Goal: Task Accomplishment & Management: Use online tool/utility

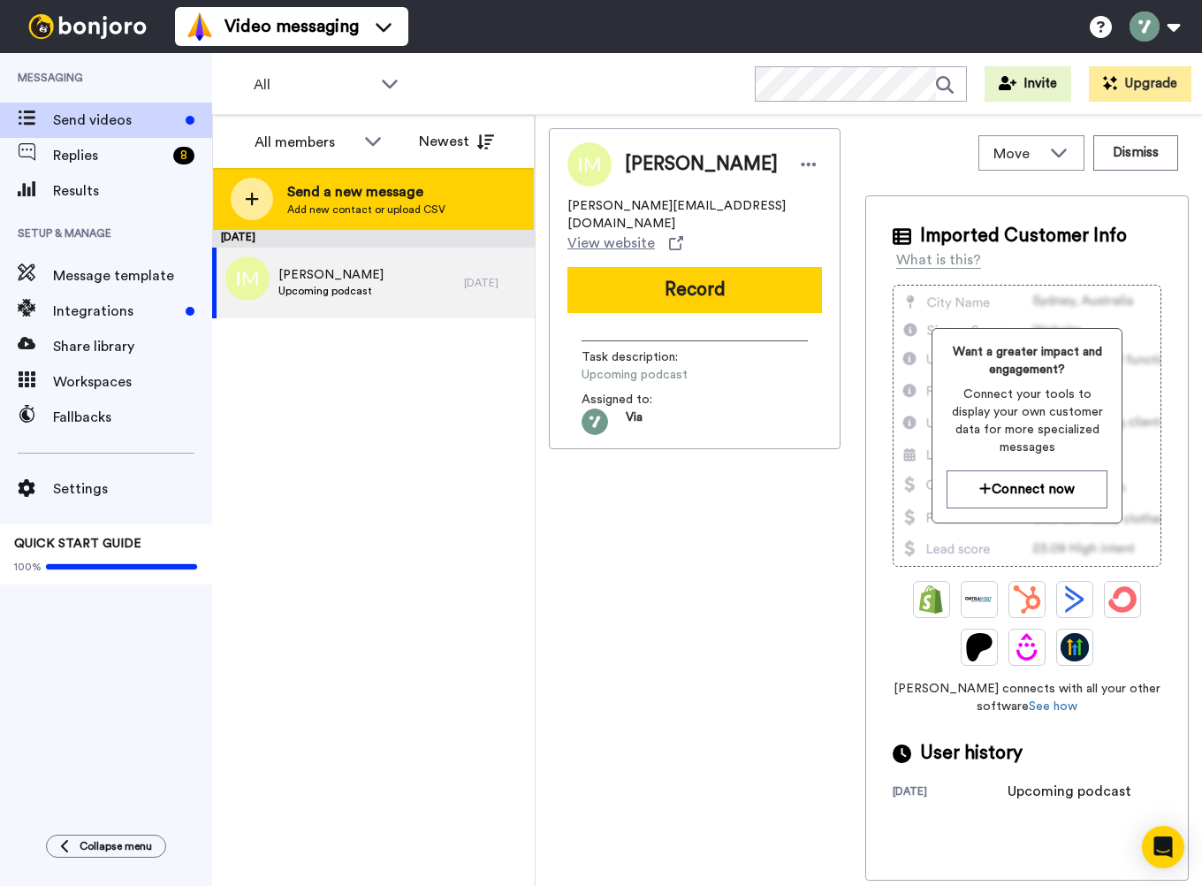
click at [350, 192] on span "Send a new message" at bounding box center [366, 191] width 158 height 21
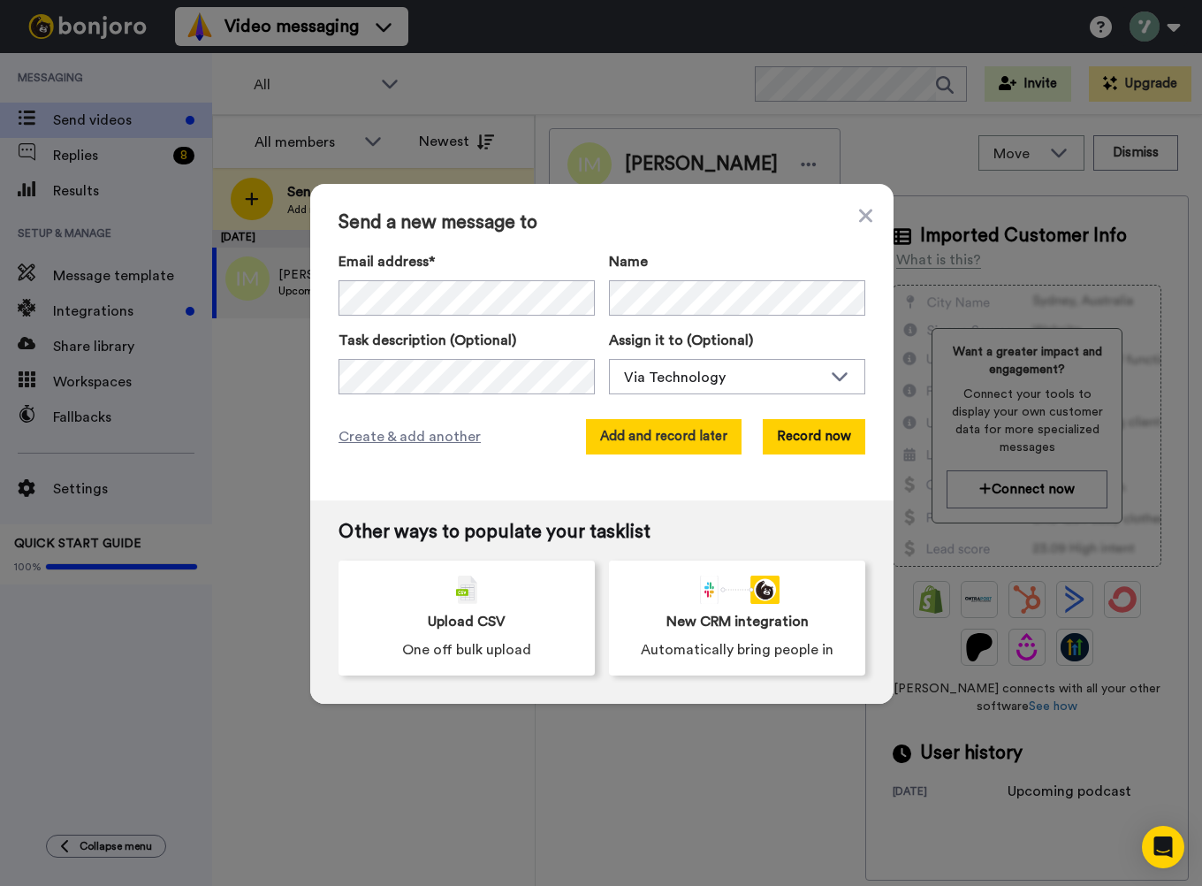
click at [725, 445] on button "Add and record later" at bounding box center [664, 436] width 156 height 35
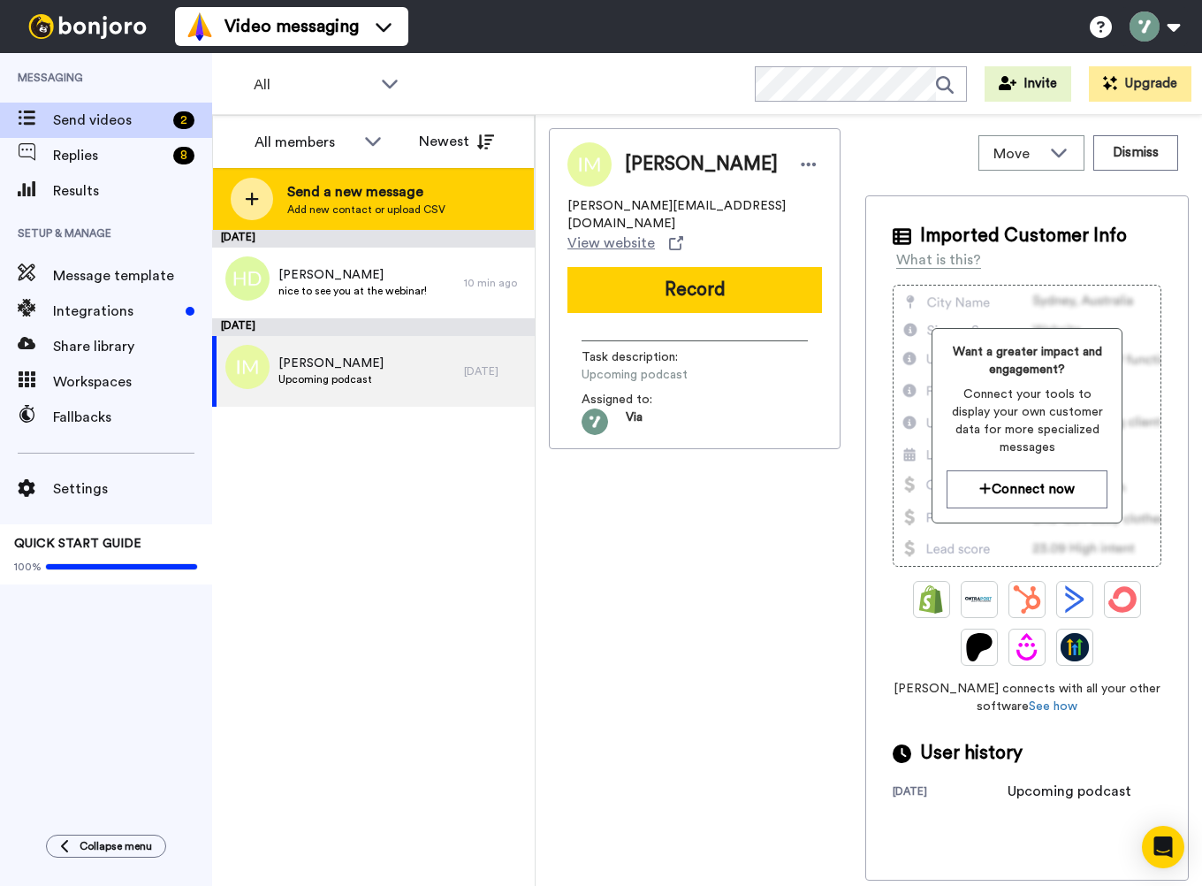
click at [333, 190] on span "Send a new message" at bounding box center [366, 191] width 158 height 21
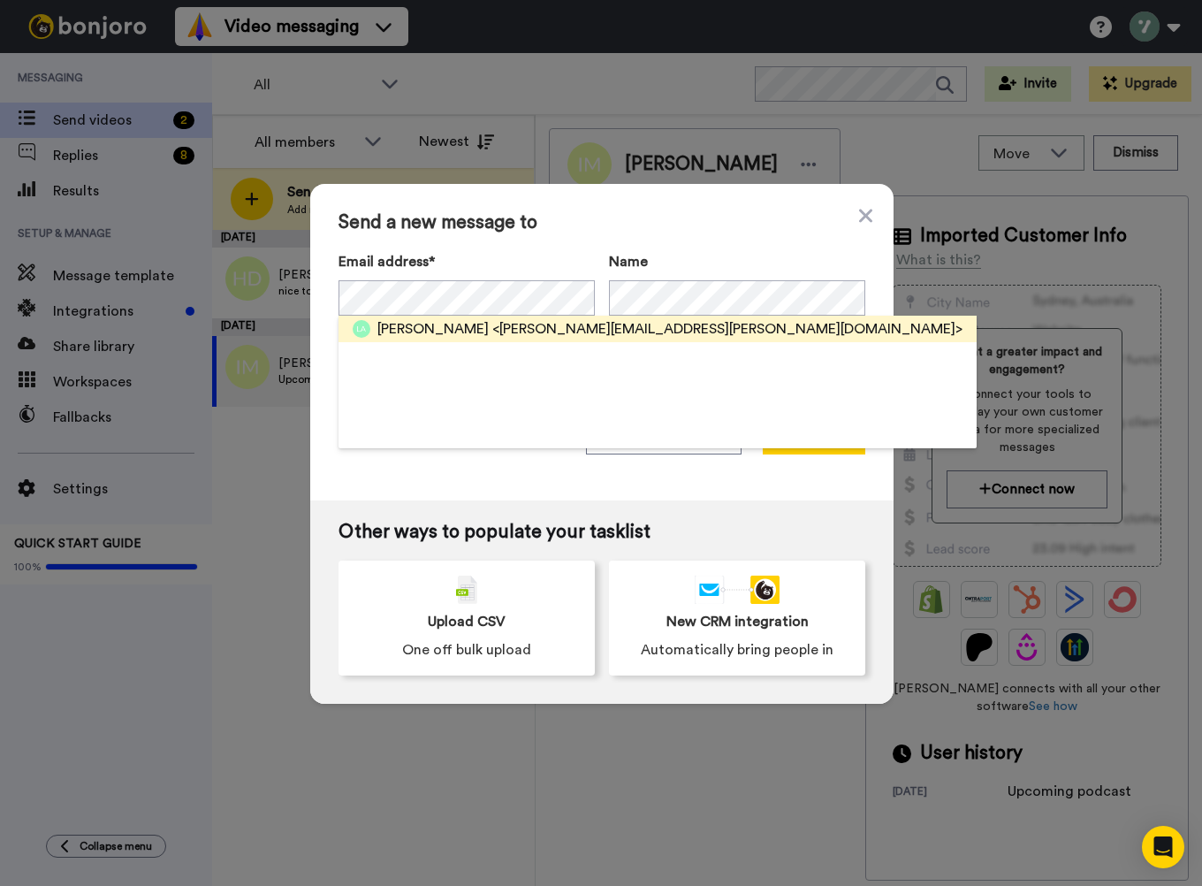
click at [517, 332] on span "<avella.luisa@hotmail.com>" at bounding box center [727, 328] width 470 height 21
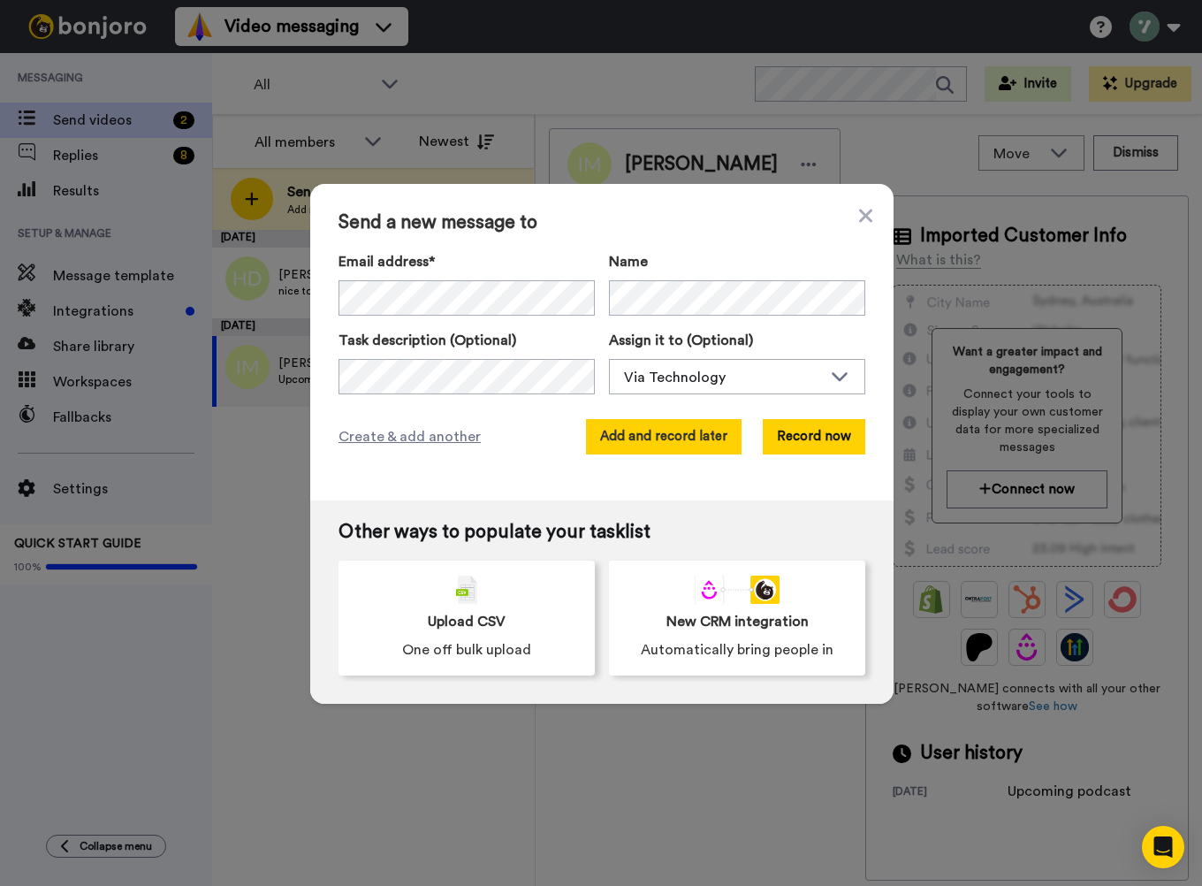
click at [702, 439] on button "Add and record later" at bounding box center [664, 436] width 156 height 35
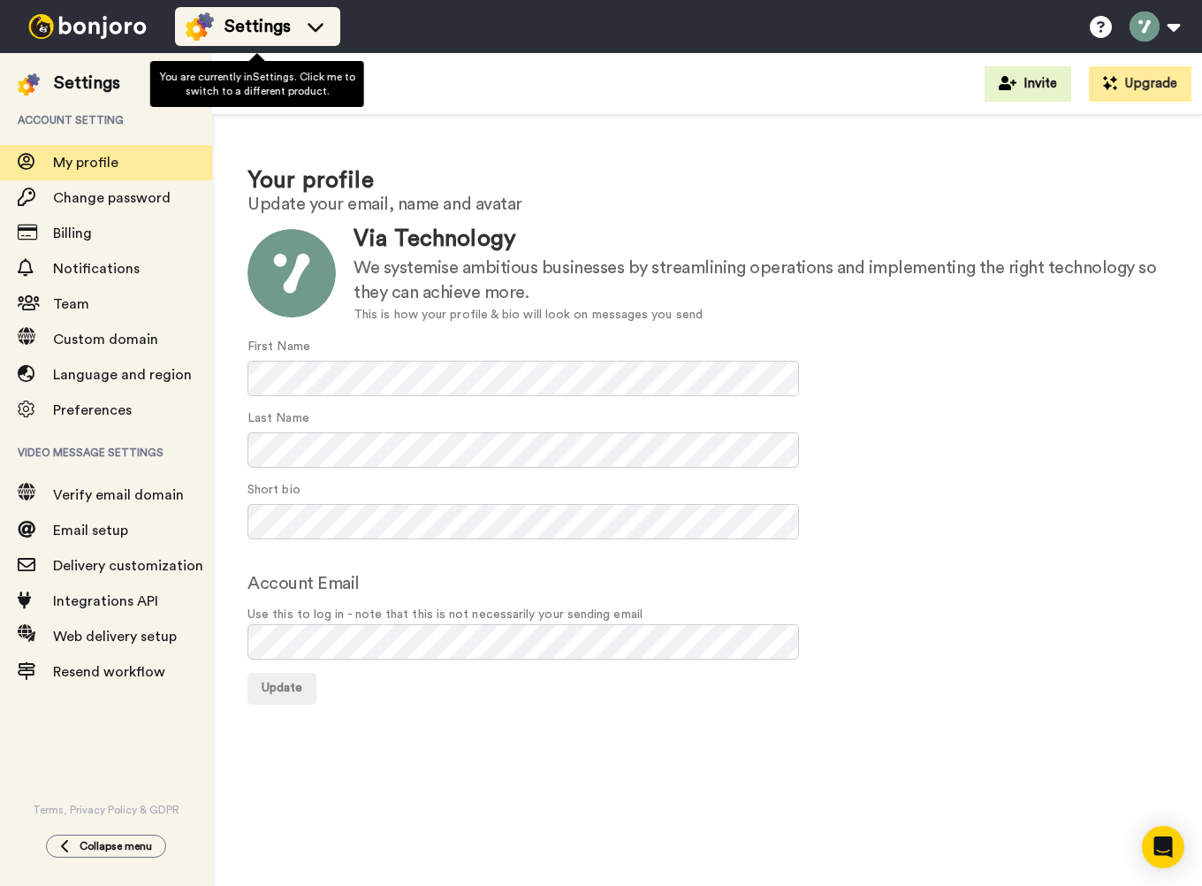
click at [270, 28] on span "Settings" at bounding box center [258, 26] width 66 height 25
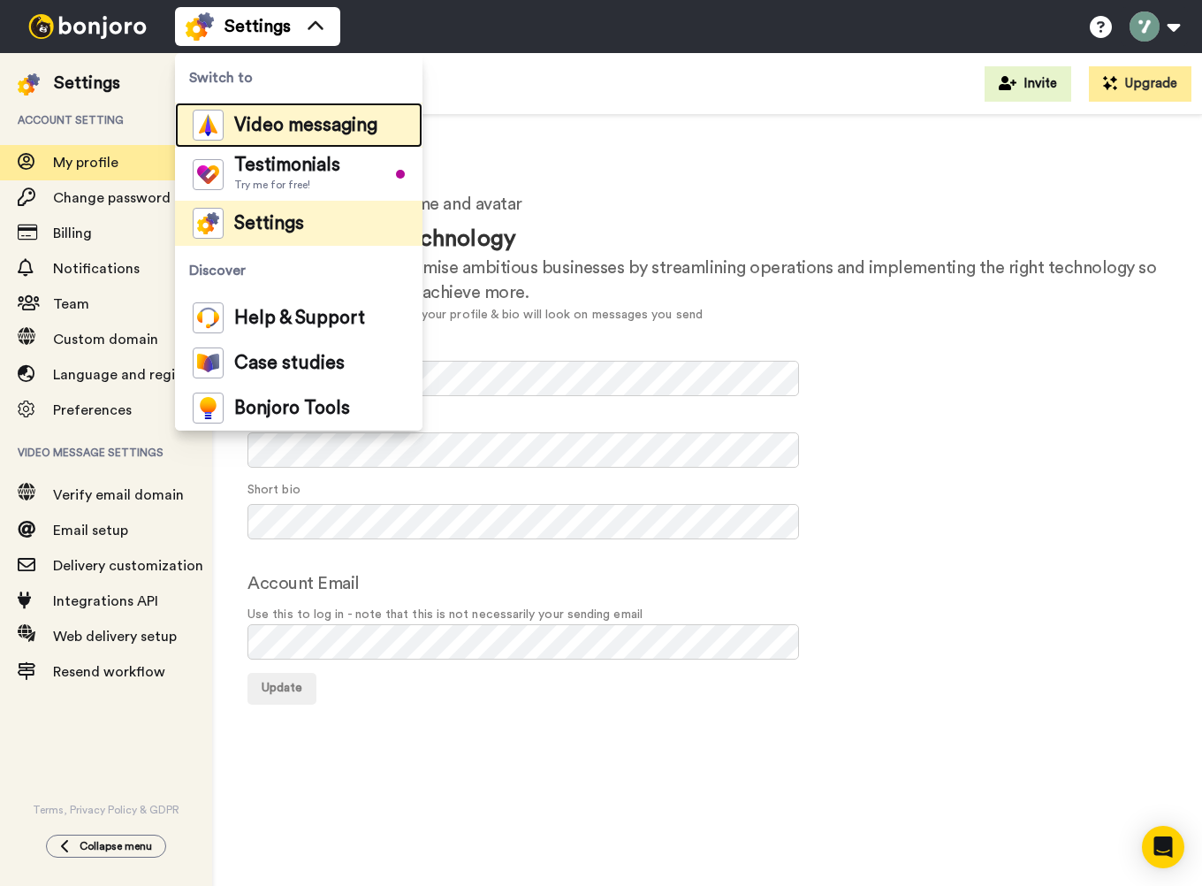
click at [252, 126] on span "Video messaging" at bounding box center [305, 126] width 143 height 18
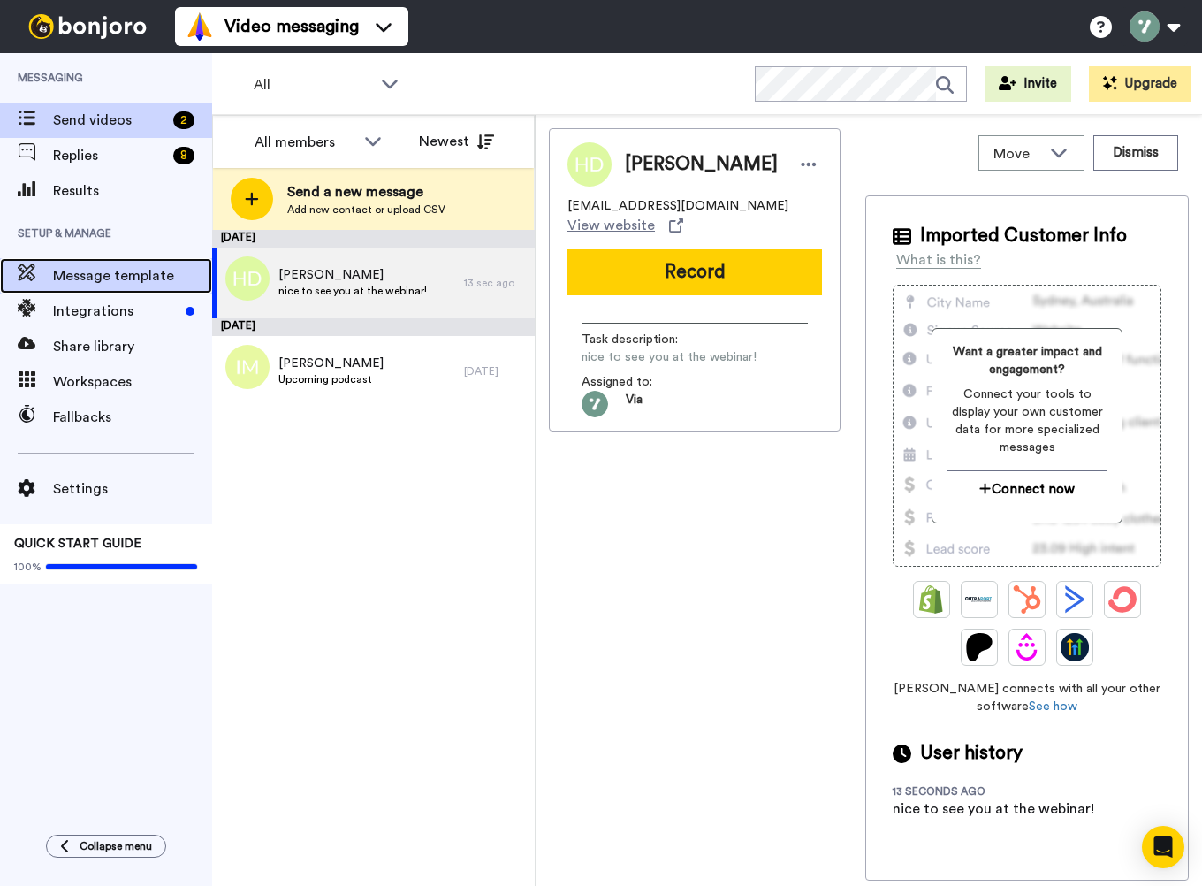
click at [137, 267] on span "Message template" at bounding box center [132, 275] width 159 height 21
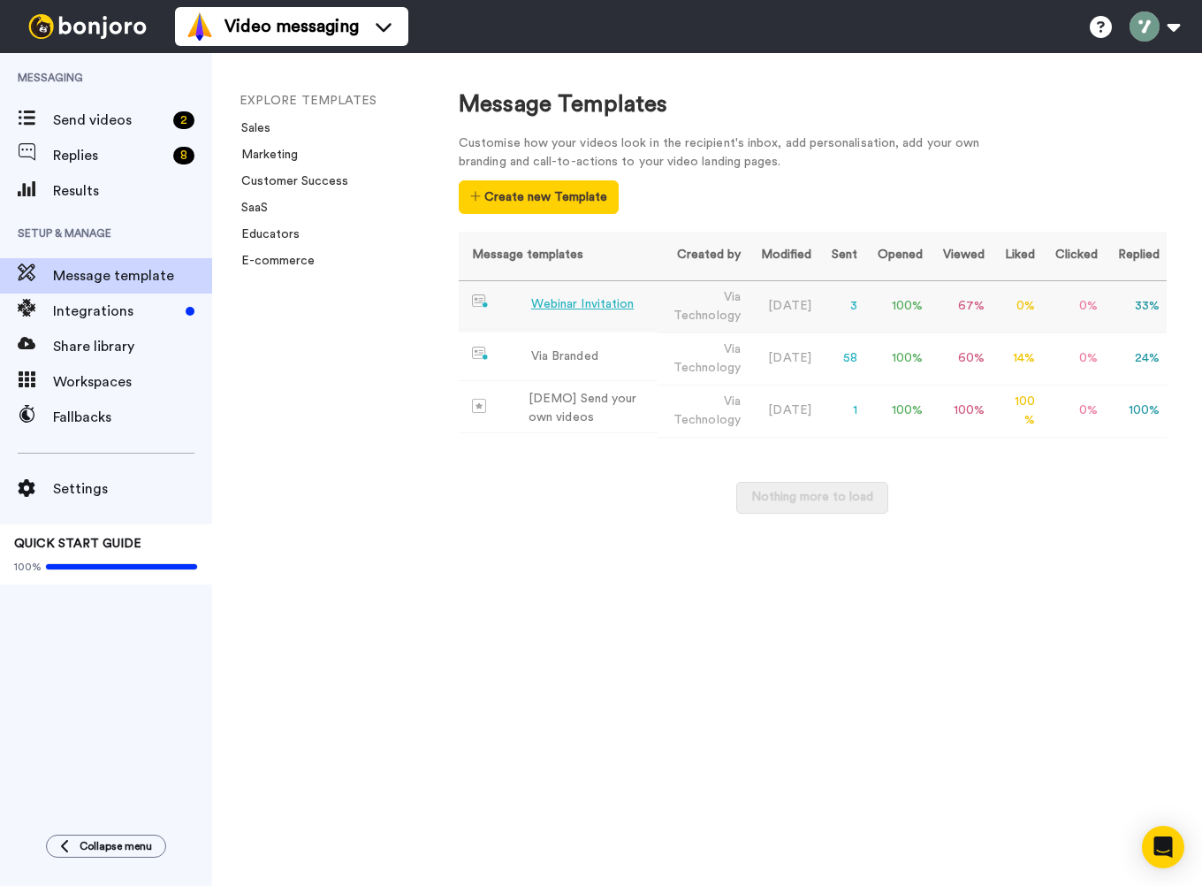
click at [643, 309] on td "Webinar Invitation" at bounding box center [558, 305] width 199 height 49
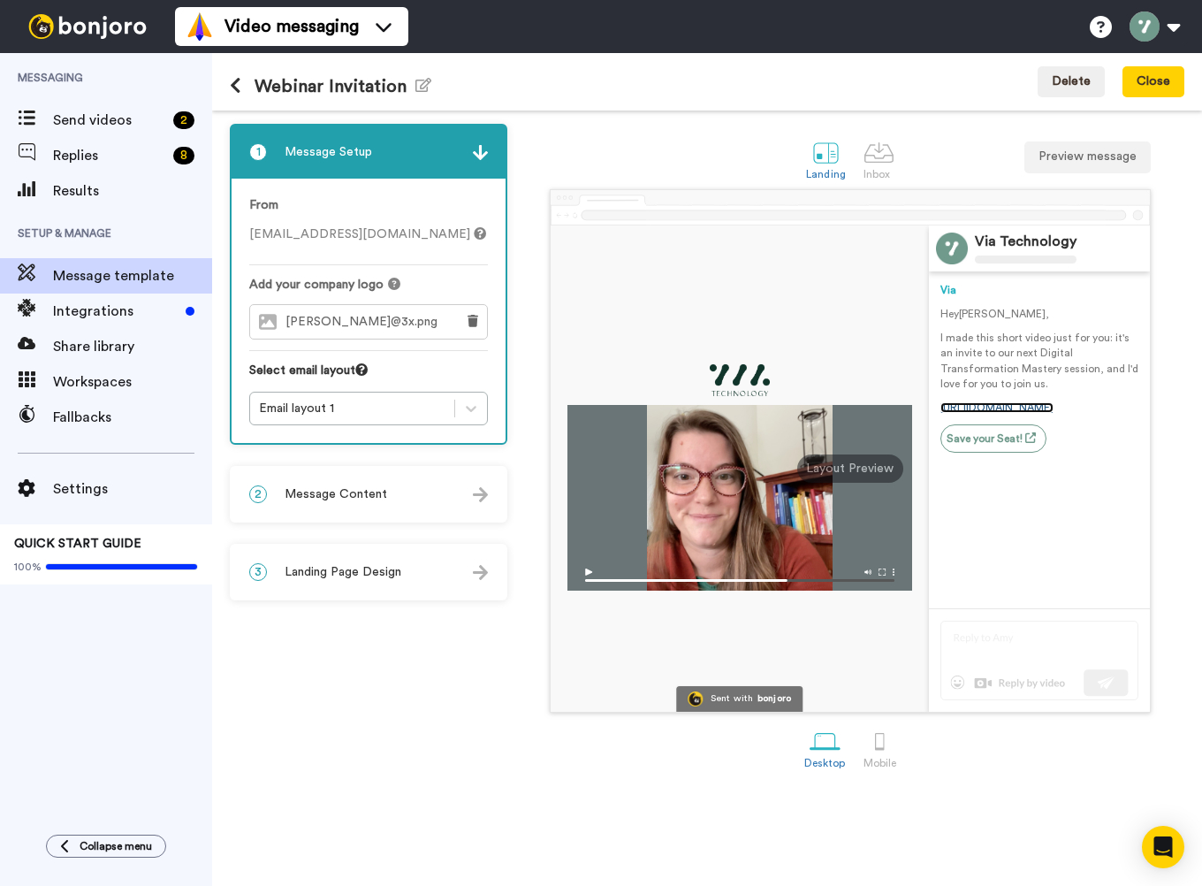
click at [1027, 413] on link "https://www.linkedin.com/company/viatechnologyau/events/" at bounding box center [996, 407] width 113 height 11
click at [238, 86] on icon at bounding box center [235, 86] width 11 height 18
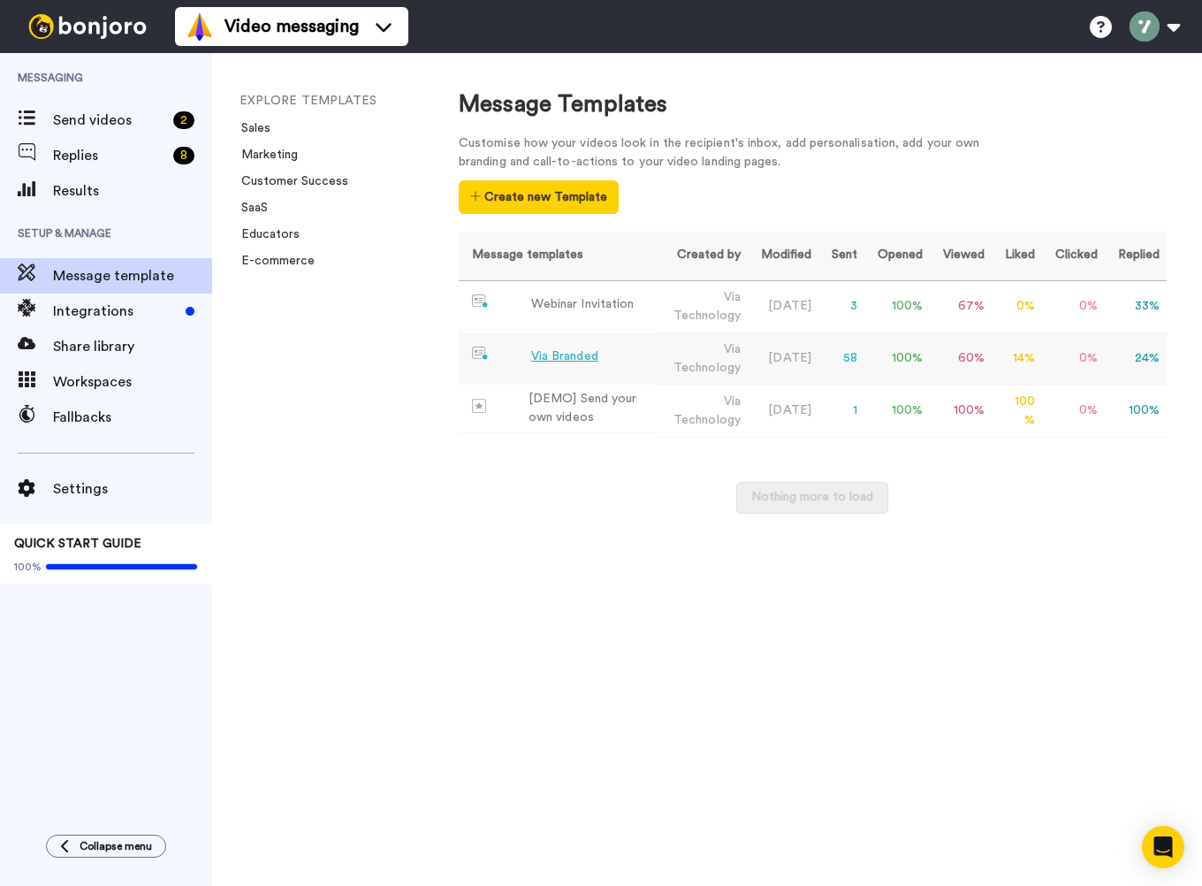
click at [573, 358] on div "Via Branded" at bounding box center [564, 356] width 67 height 19
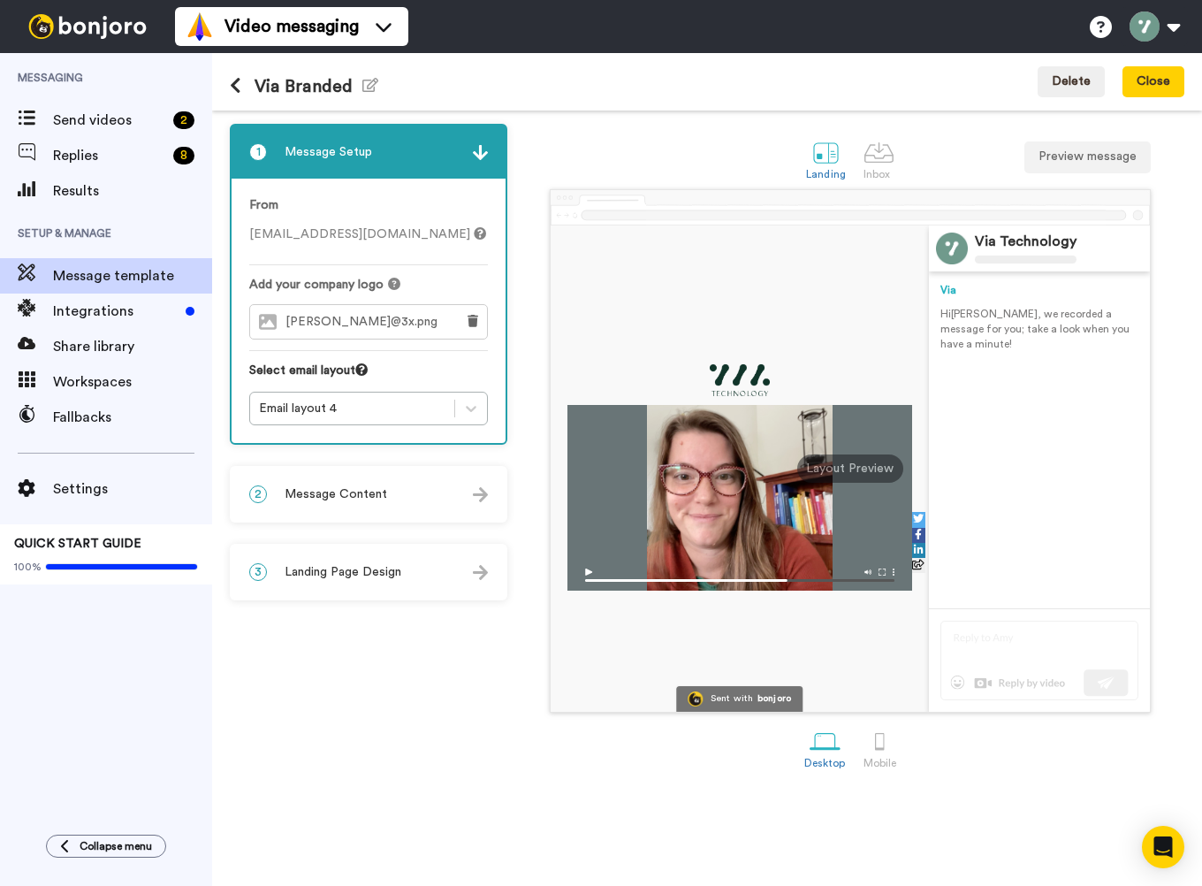
click at [242, 90] on button at bounding box center [242, 86] width 25 height 19
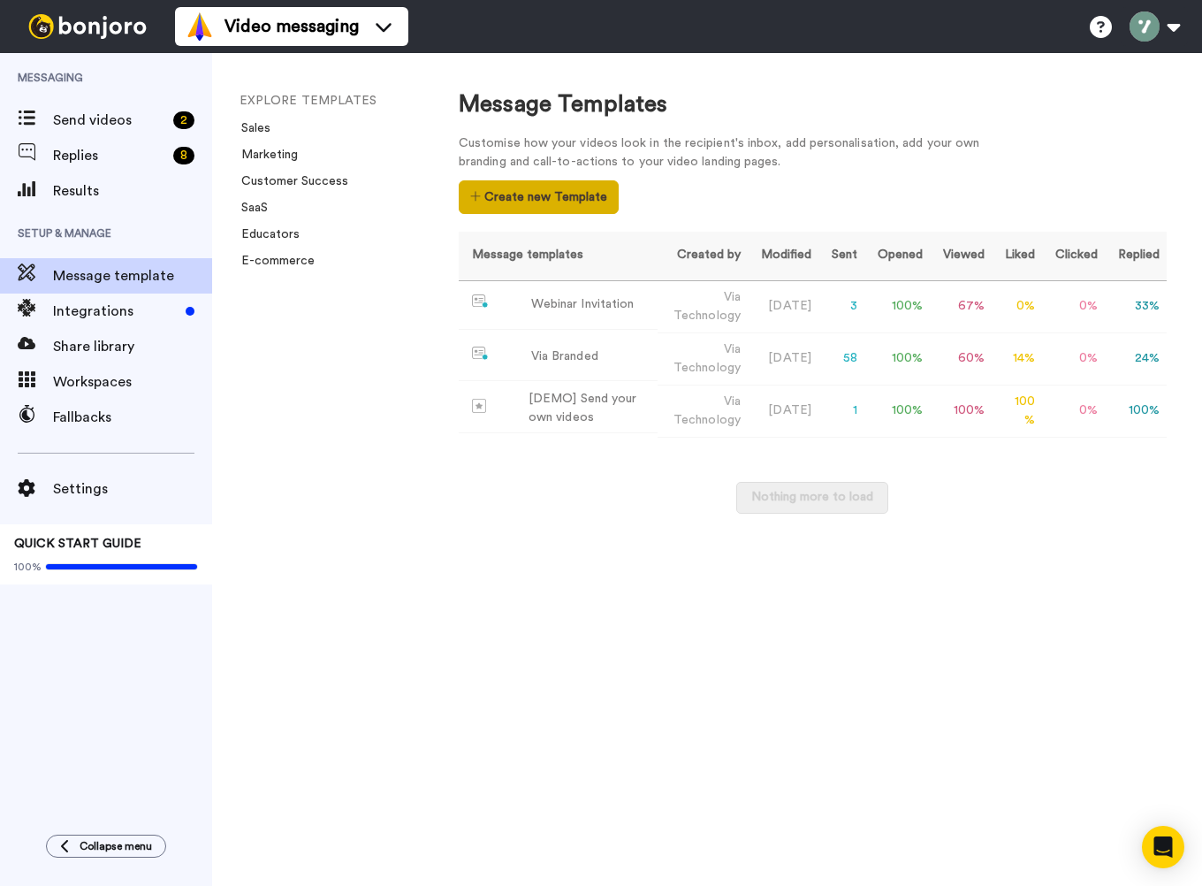
click at [548, 199] on button "Create new Template" at bounding box center [539, 197] width 160 height 34
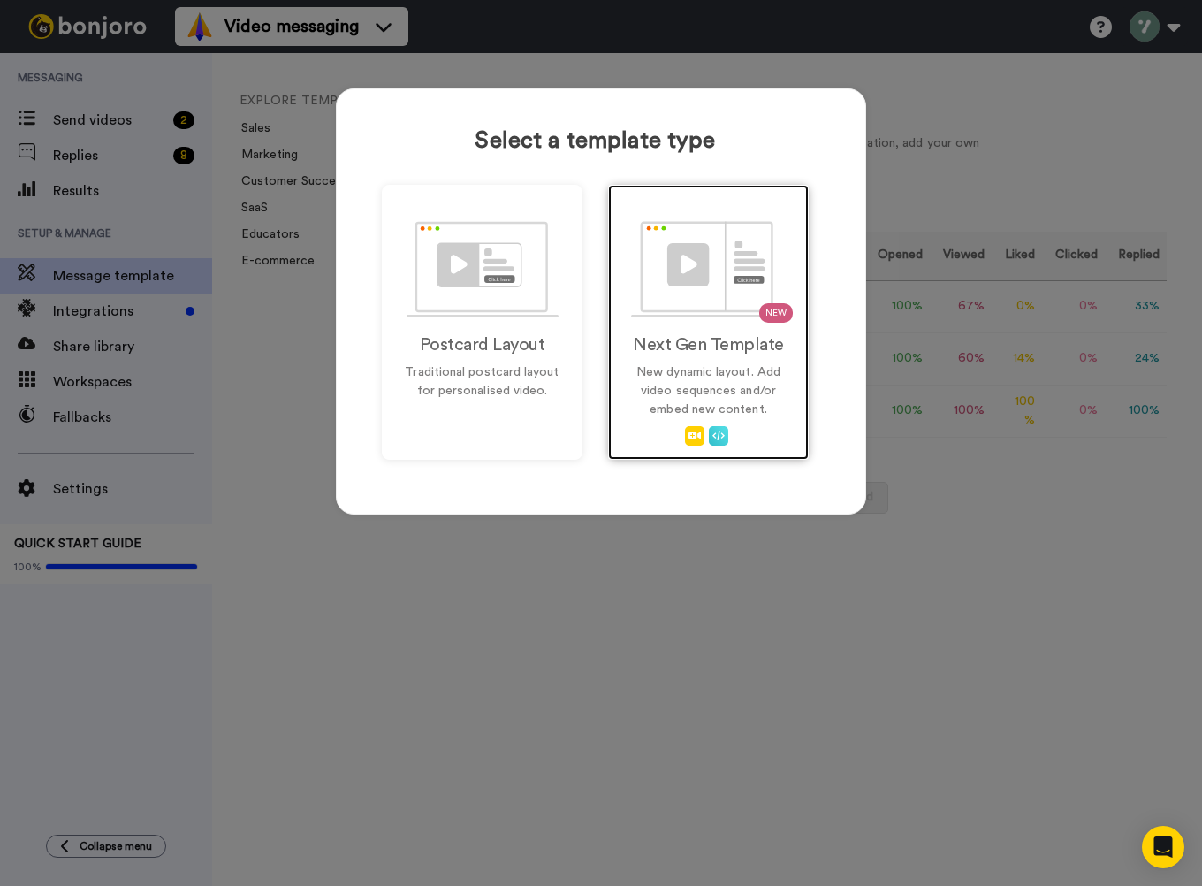
click at [685, 286] on img at bounding box center [709, 269] width 156 height 96
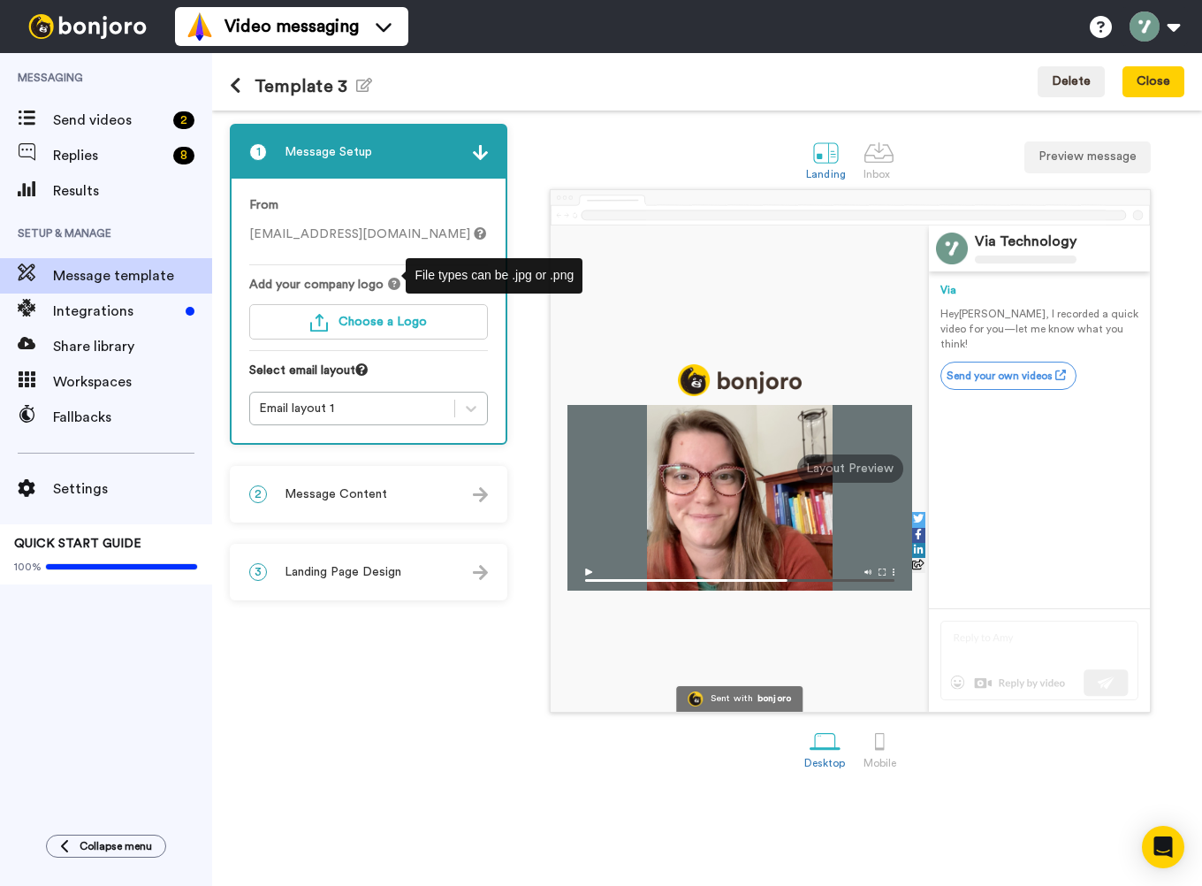
click at [391, 286] on icon at bounding box center [394, 284] width 12 height 12
click at [381, 321] on span "Choose a Logo" at bounding box center [383, 322] width 88 height 12
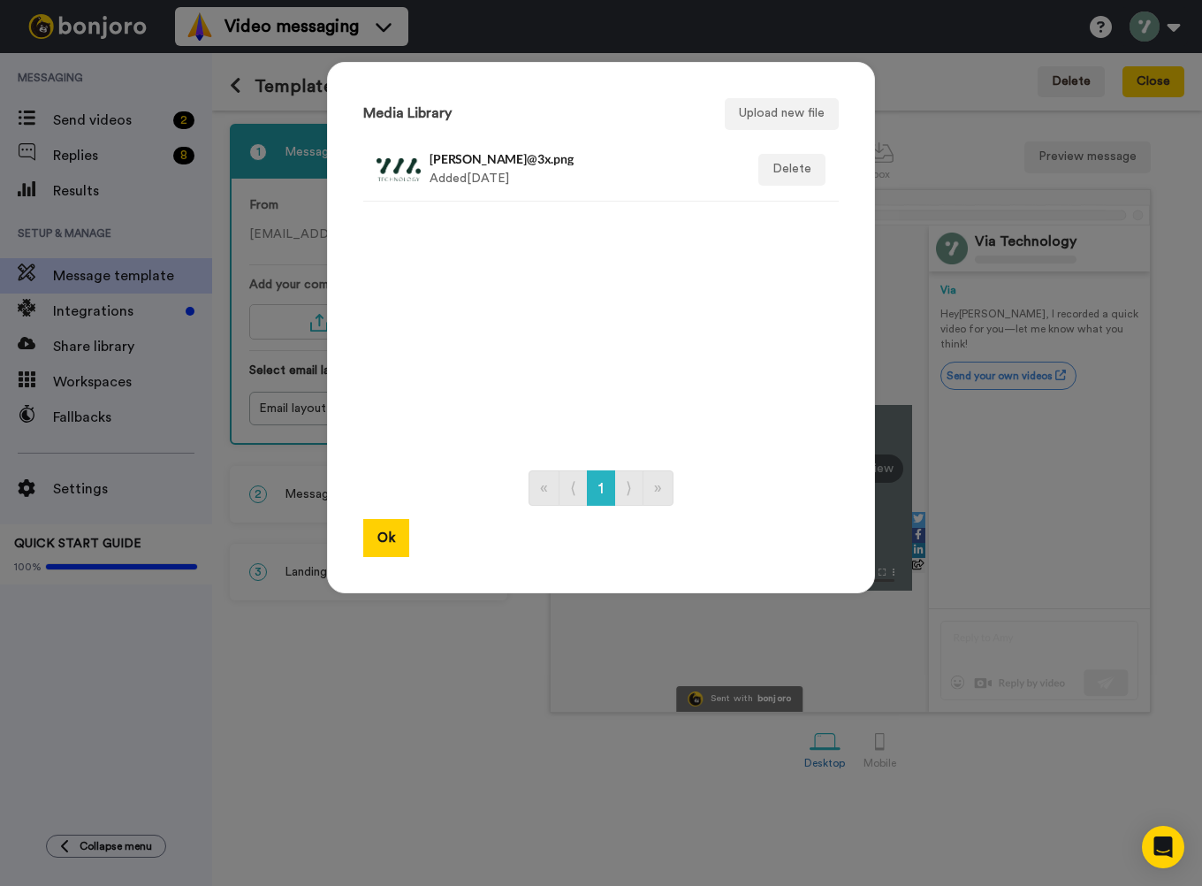
click at [418, 173] on div at bounding box center [399, 170] width 44 height 44
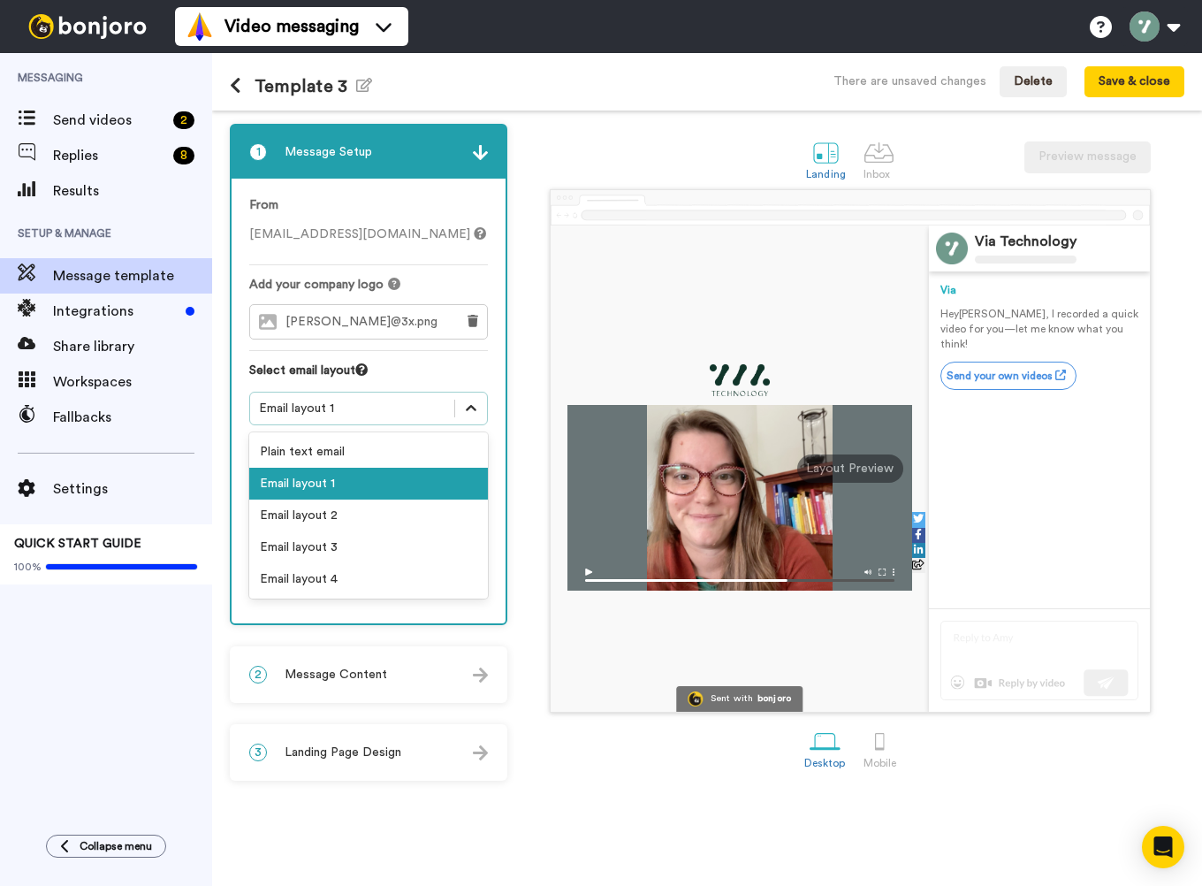
click at [472, 407] on icon at bounding box center [471, 409] width 18 height 18
click at [407, 506] on div "Email layout 2" at bounding box center [368, 515] width 239 height 32
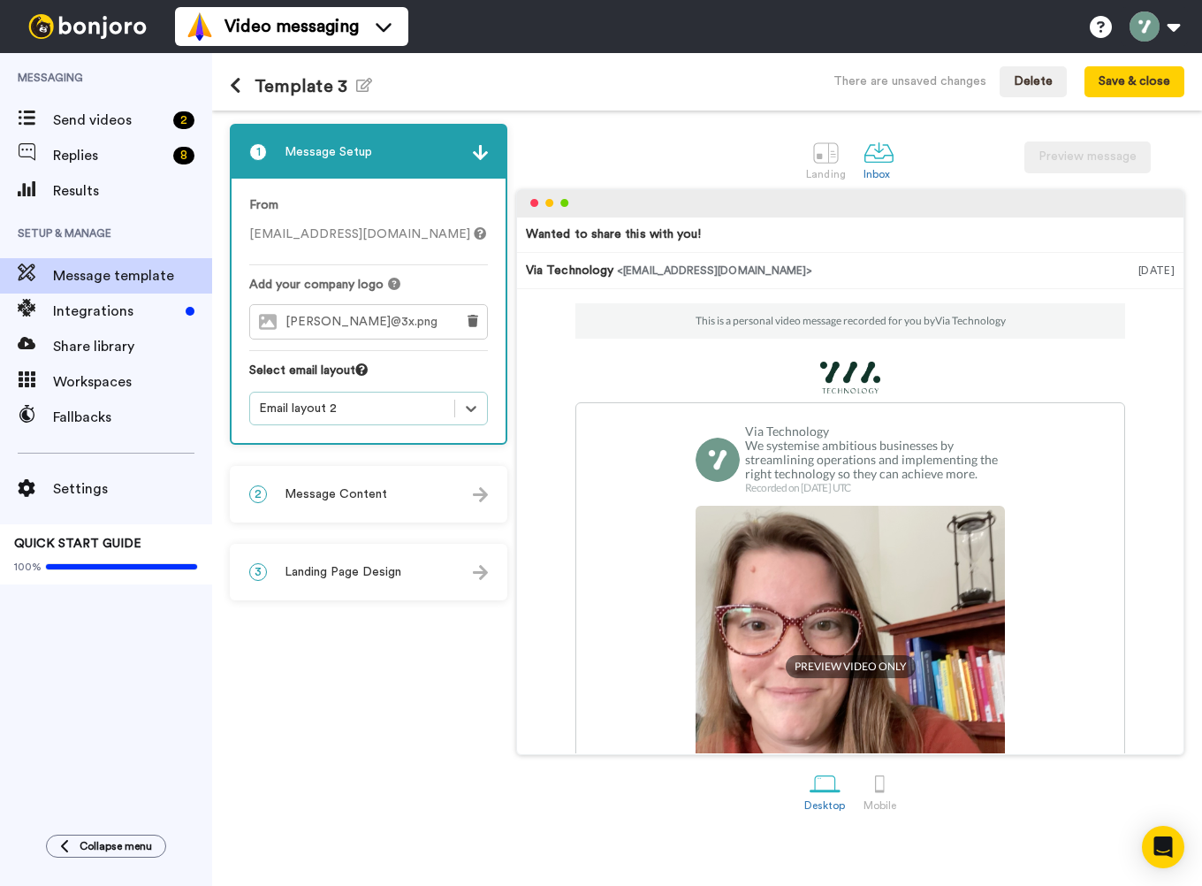
click at [460, 424] on div "Email layout 2" at bounding box center [368, 409] width 239 height 34
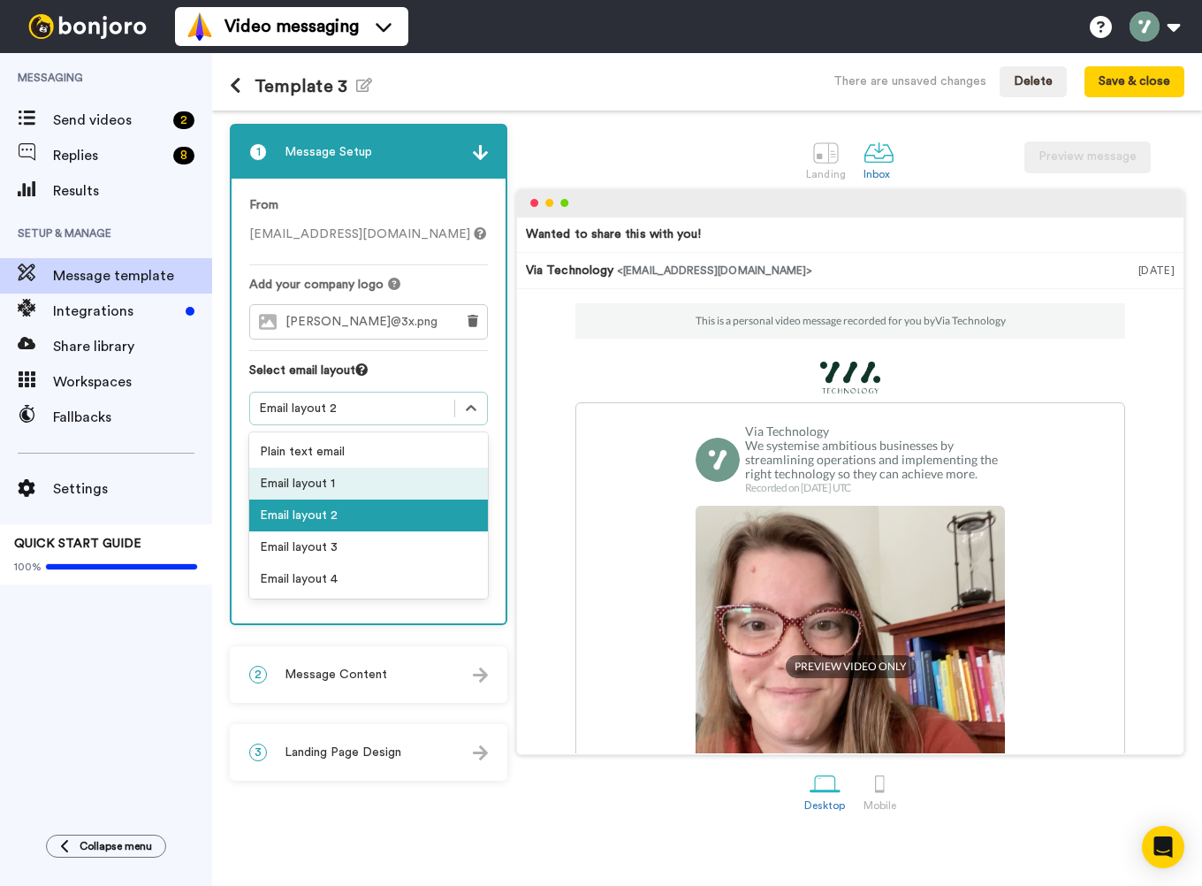
click at [439, 476] on div "Email layout 1" at bounding box center [368, 484] width 239 height 32
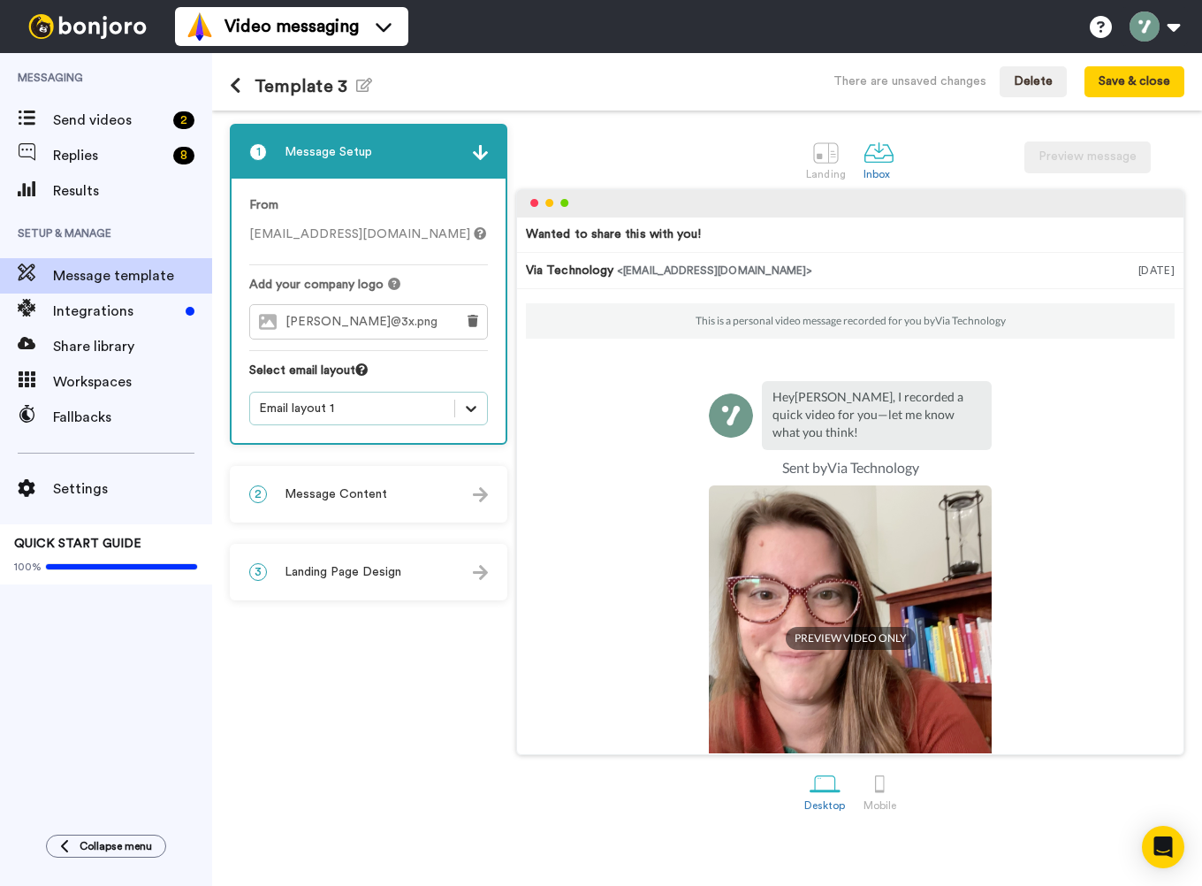
click at [478, 412] on icon at bounding box center [471, 409] width 18 height 18
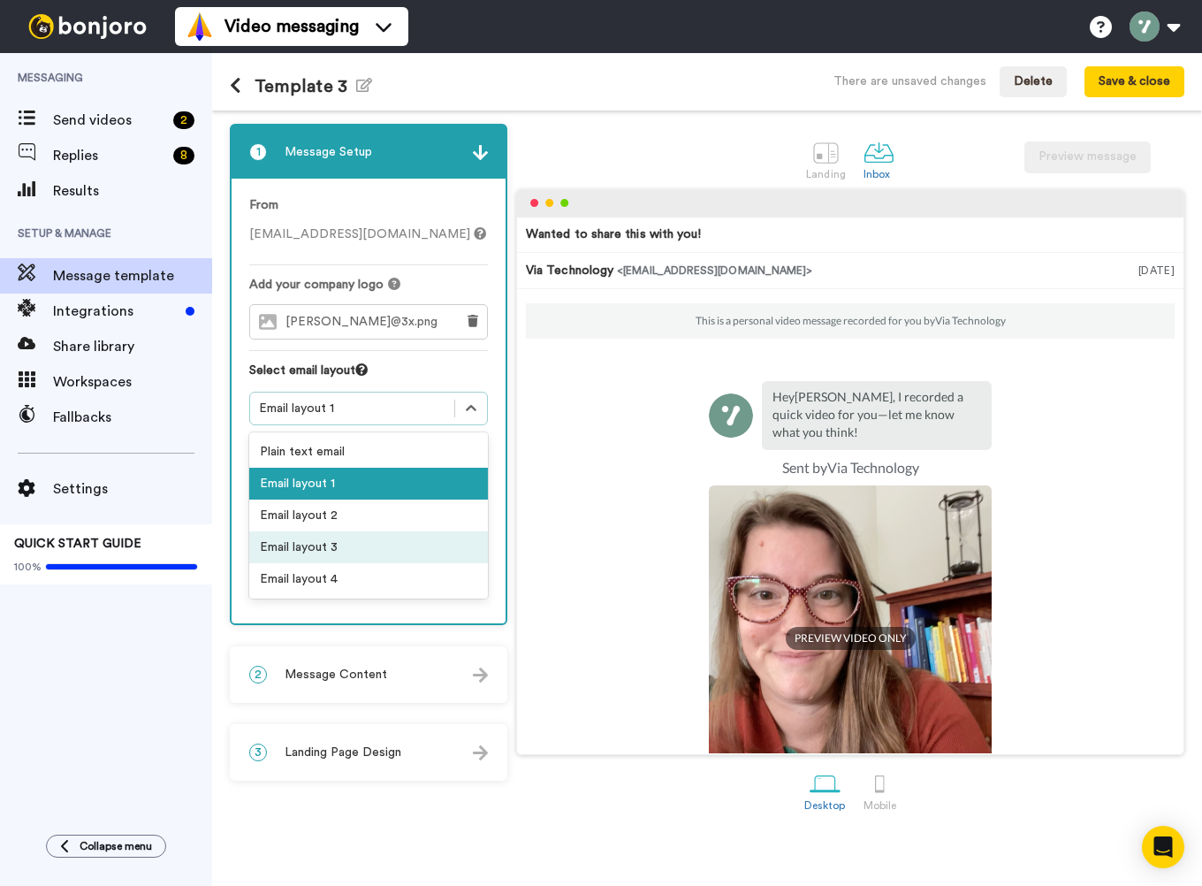
click at [438, 538] on div "Email layout 3" at bounding box center [368, 547] width 239 height 32
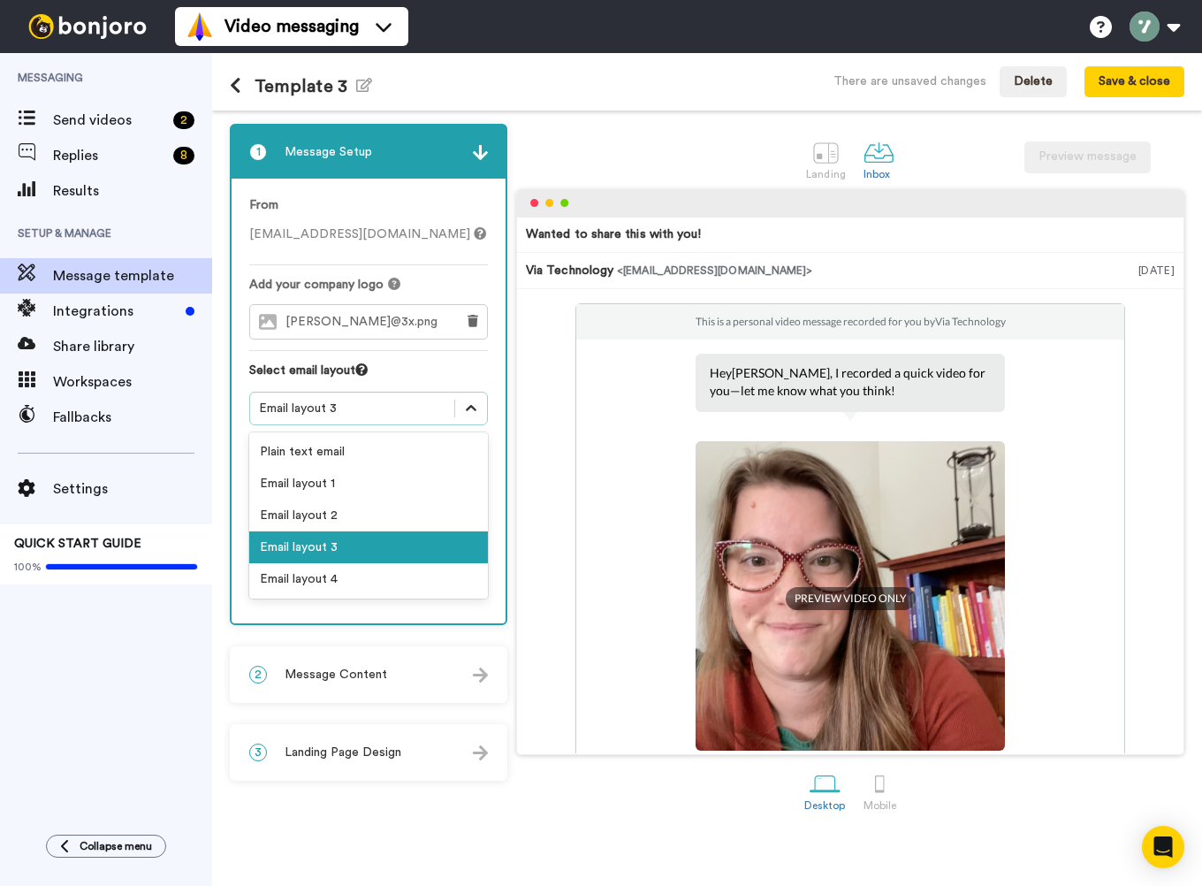
click at [474, 407] on icon at bounding box center [471, 409] width 18 height 18
click at [412, 479] on div "Email layout 1" at bounding box center [368, 484] width 239 height 32
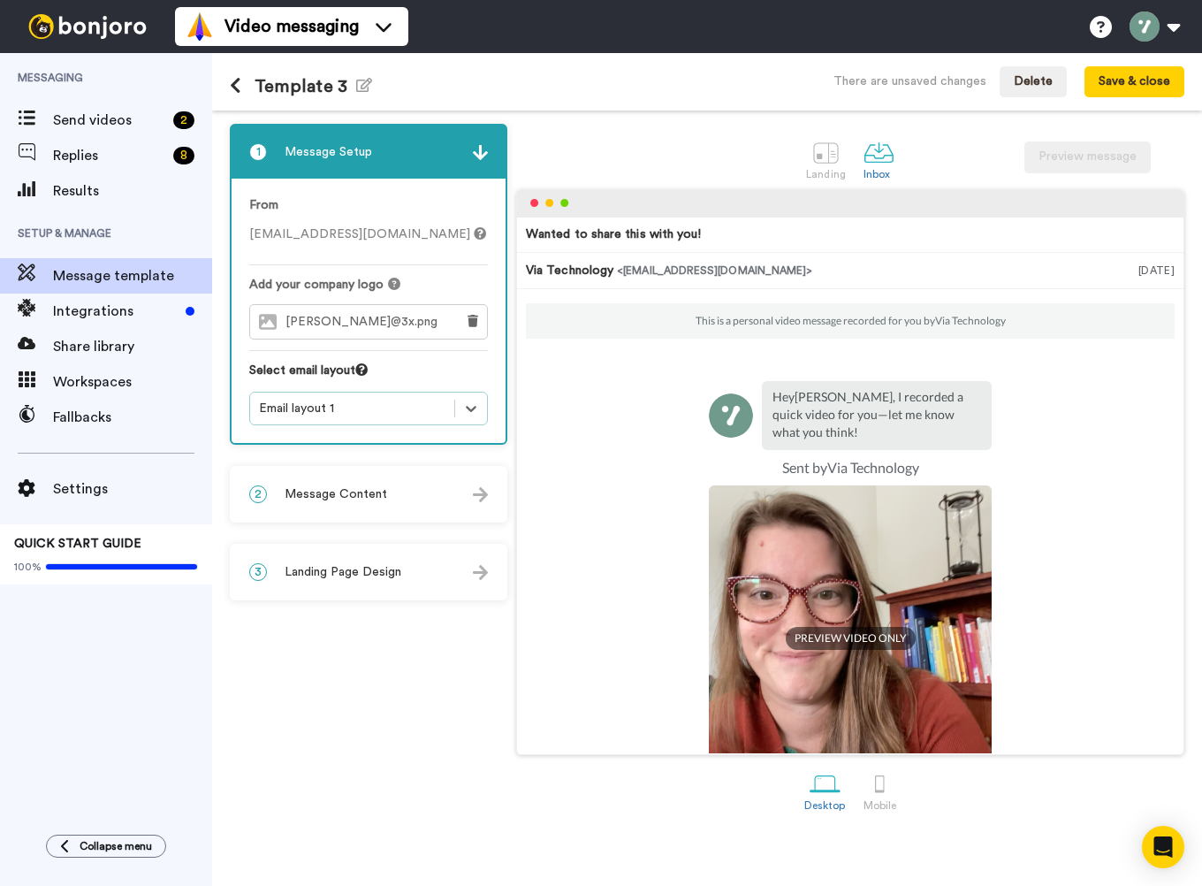
click at [479, 494] on img at bounding box center [480, 494] width 15 height 15
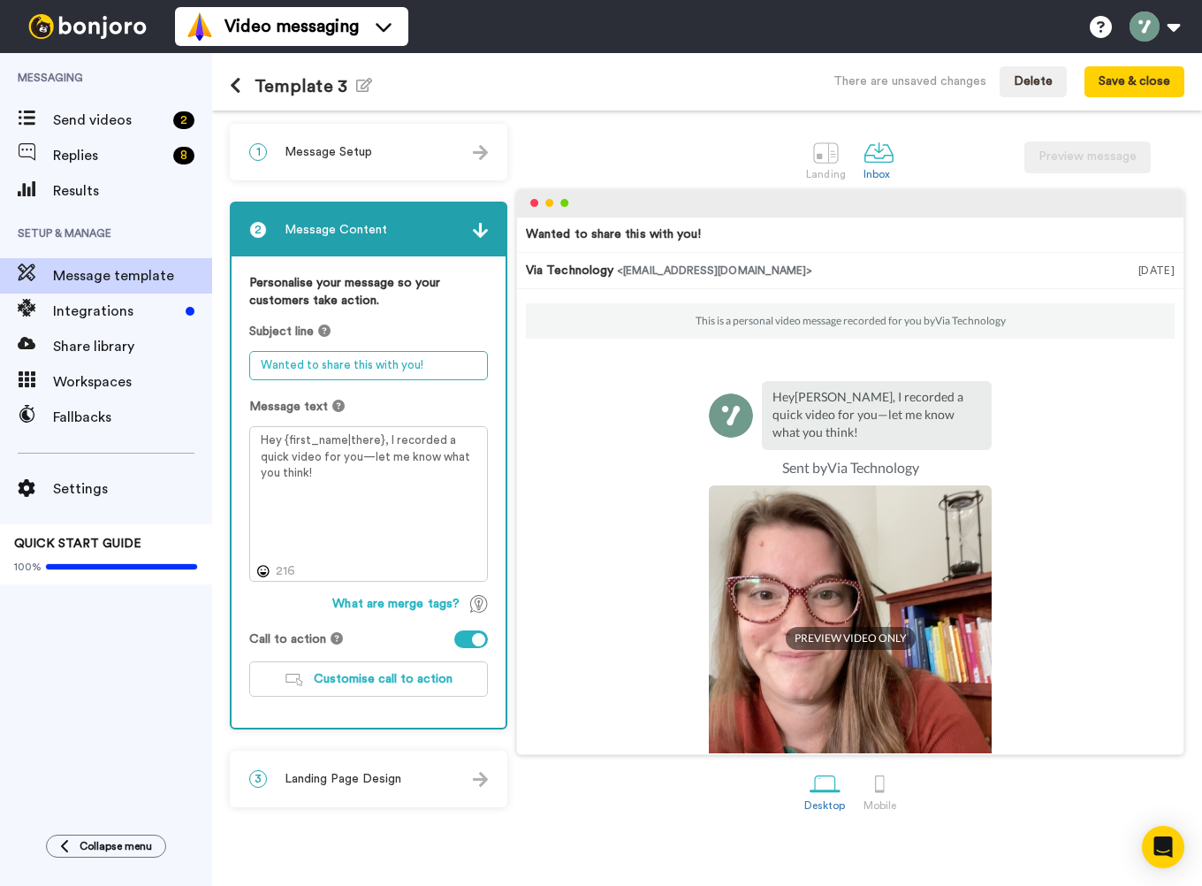
click at [326, 365] on textarea "Wanted to share this with you!" at bounding box center [368, 365] width 239 height 29
click at [397, 368] on textarea "Wanted to share this with you!" at bounding box center [368, 365] width 239 height 29
click at [351, 363] on textarea "Let's catch up soon!" at bounding box center [368, 365] width 239 height 29
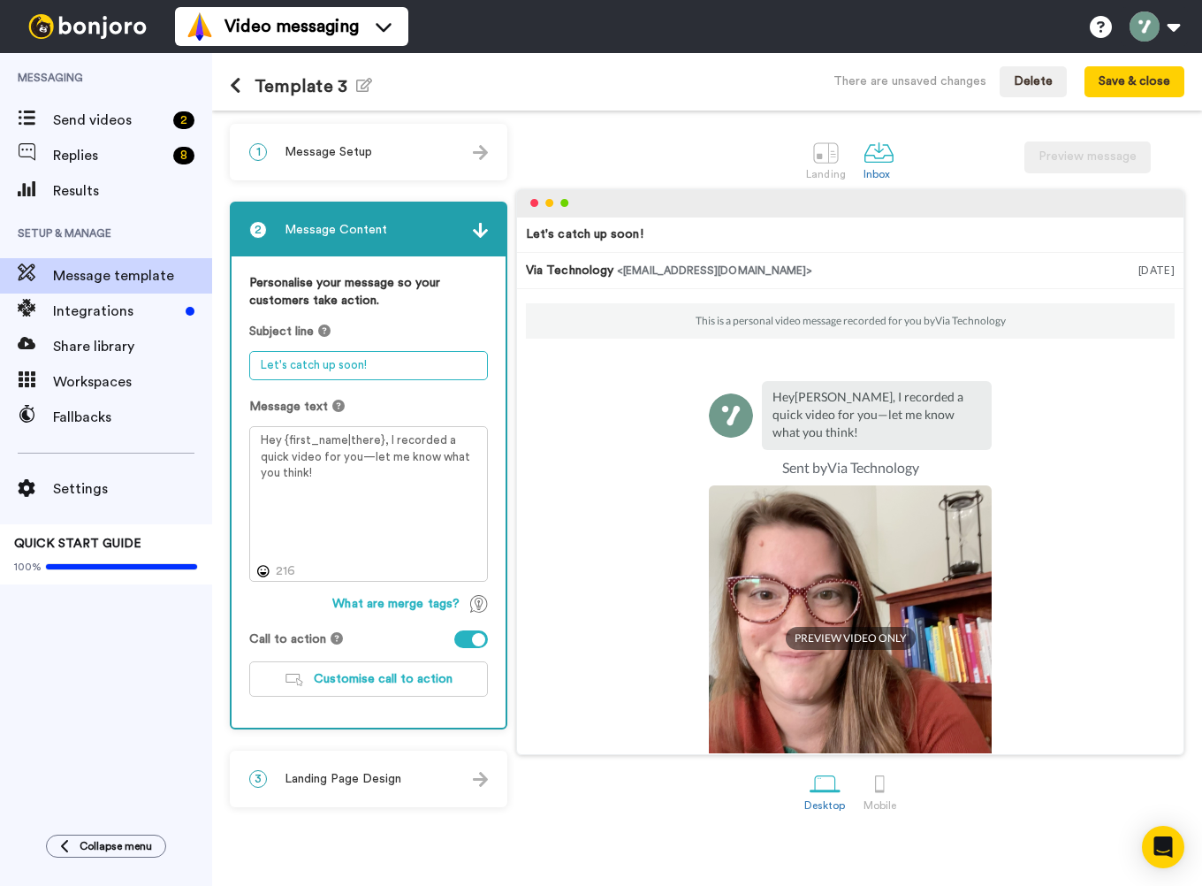
click at [351, 363] on textarea "Let's catch up soon!" at bounding box center [368, 365] width 239 height 29
type textarea "Let's catch up!"
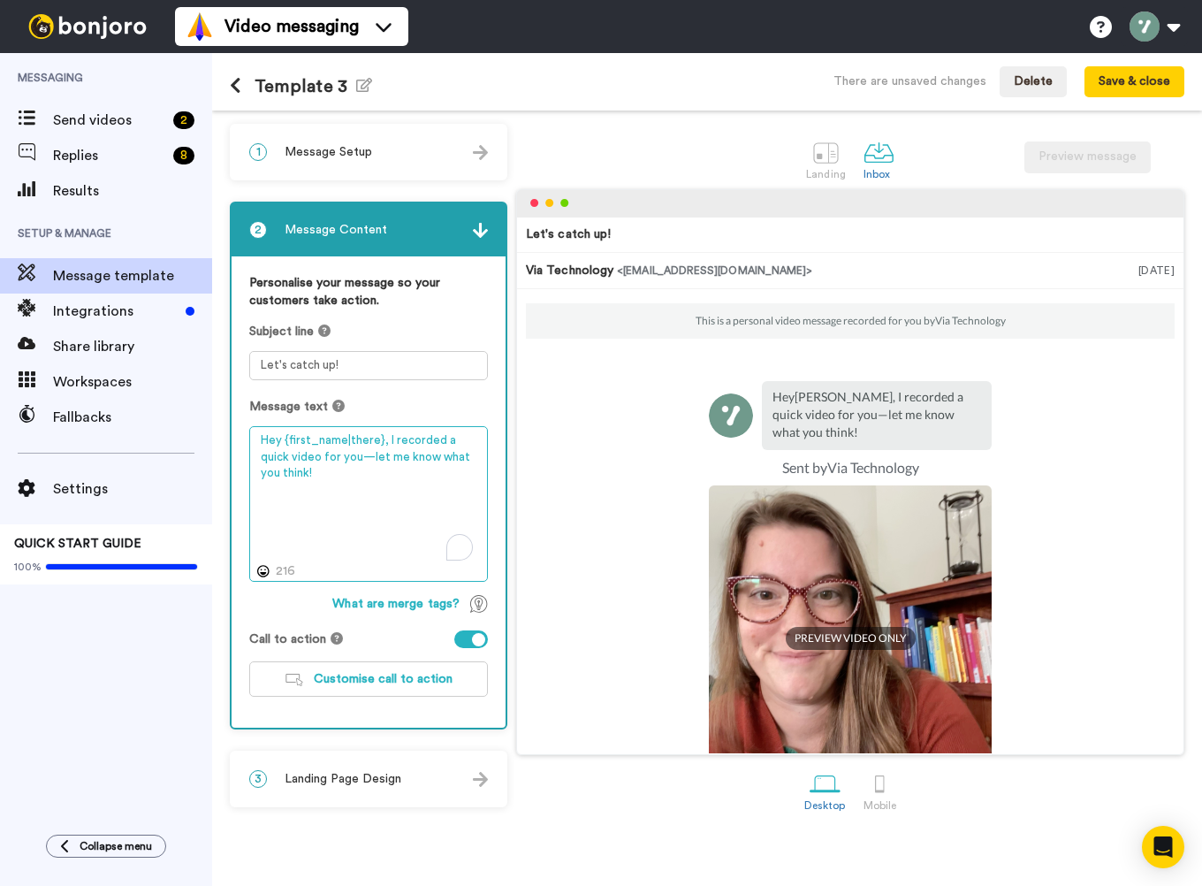
drag, startPoint x: 385, startPoint y: 443, endPoint x: 391, endPoint y: 478, distance: 35.8
click at [391, 478] on textarea "Hey {first_name|there}, I recorded a quick video for you—let me know what you t…" at bounding box center [368, 504] width 239 height 156
click at [393, 470] on textarea "Hey {first_name|there}, I recorded a quick video for you—let me know what you t…" at bounding box center [368, 504] width 239 height 156
drag, startPoint x: 360, startPoint y: 460, endPoint x: 368, endPoint y: 472, distance: 14.0
click at [368, 472] on textarea "Hey {first_name|there}, I recorded a quick video for you—let me know what you t…" at bounding box center [368, 504] width 239 height 156
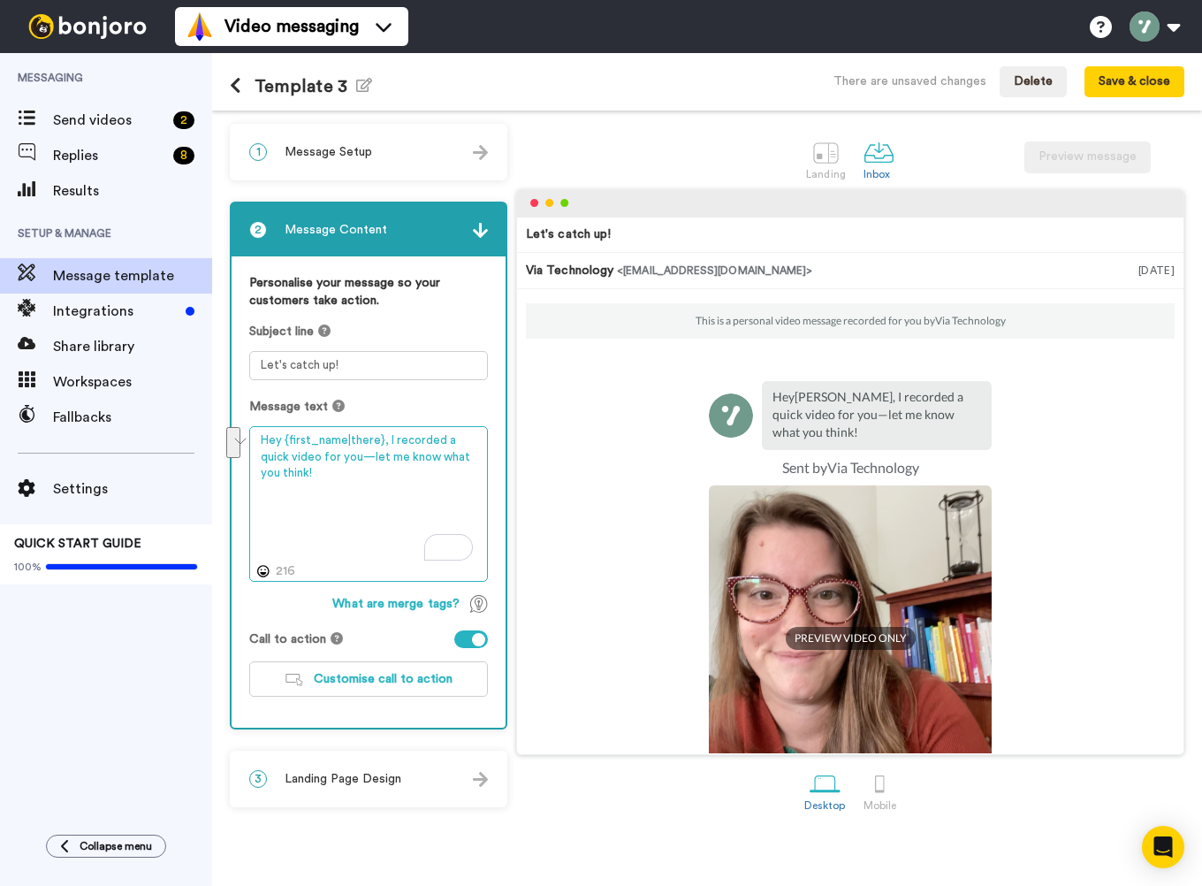
click at [370, 480] on textarea "Hey {first_name|there}, I recorded a quick video for you—let me know what you t…" at bounding box center [368, 504] width 239 height 156
drag, startPoint x: 323, startPoint y: 473, endPoint x: 385, endPoint y: 445, distance: 68.5
click at [385, 445] on textarea "Hey {first_name|there}, I recorded a quick video for you—let me know what you t…" at bounding box center [368, 504] width 239 height 156
paste textarea "’ve just recorded a quick video for you — it was so great to reconnect recently…"
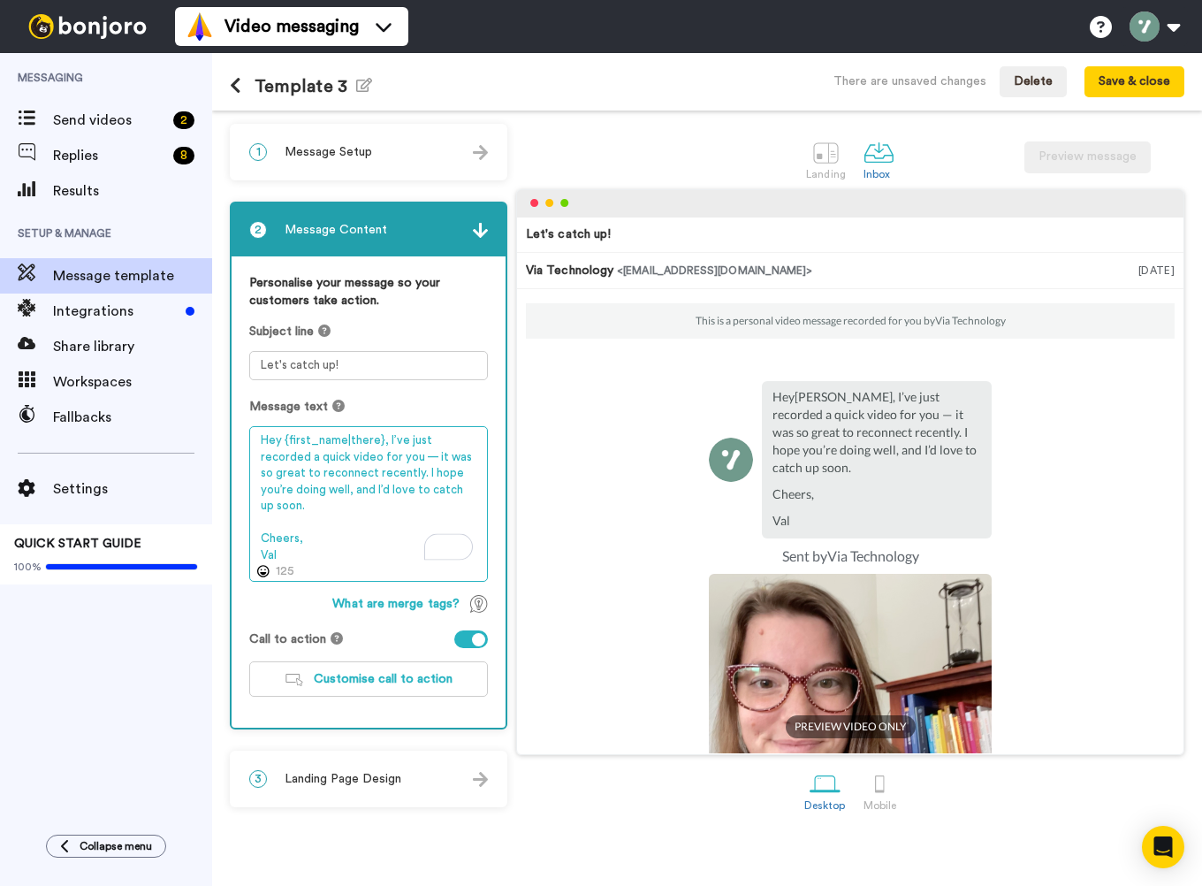
click at [383, 456] on textarea "Hey {first_name|there}, I’ve just recorded a quick video for you — it was so gr…" at bounding box center [368, 504] width 239 height 156
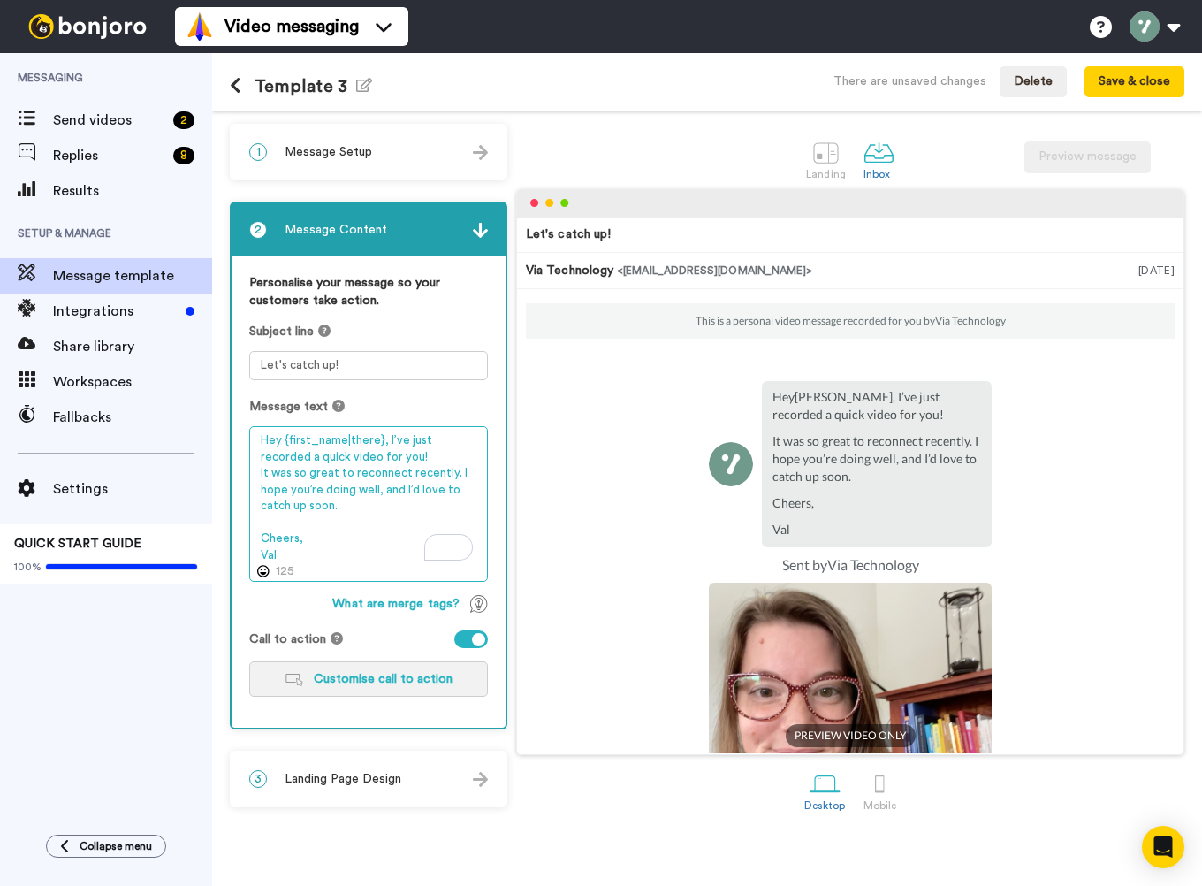
type textarea "Hey {first_name|there}, I’ve just recorded a quick video for you! It was so gre…"
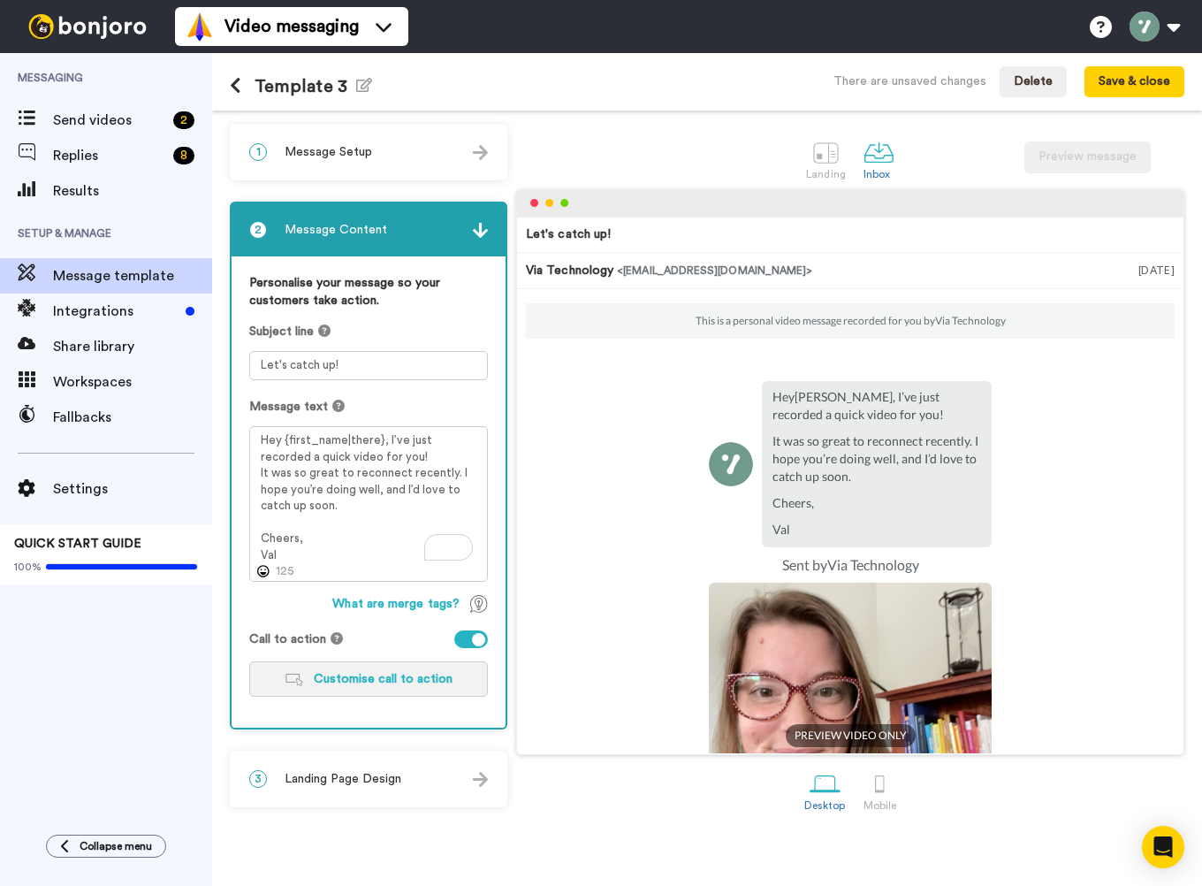
click at [411, 666] on button "Customise call to action" at bounding box center [368, 678] width 239 height 35
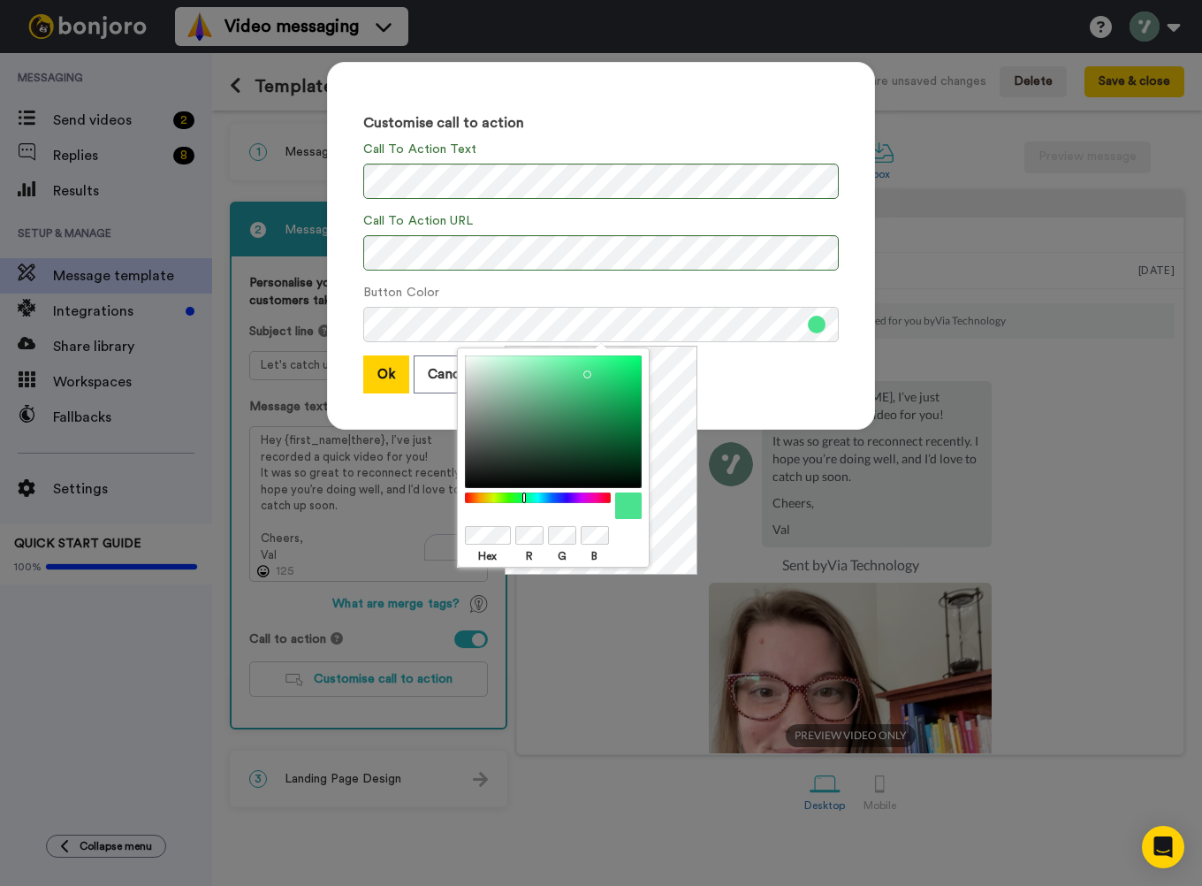
drag, startPoint x: 542, startPoint y: 497, endPoint x: 524, endPoint y: 497, distance: 17.7
click at [524, 497] on div at bounding box center [537, 497] width 152 height 11
drag, startPoint x: 590, startPoint y: 372, endPoint x: 537, endPoint y: 420, distance: 70.7
click at [537, 420] on div at bounding box center [553, 421] width 177 height 133
drag, startPoint x: 543, startPoint y: 424, endPoint x: 541, endPoint y: 413, distance: 11.6
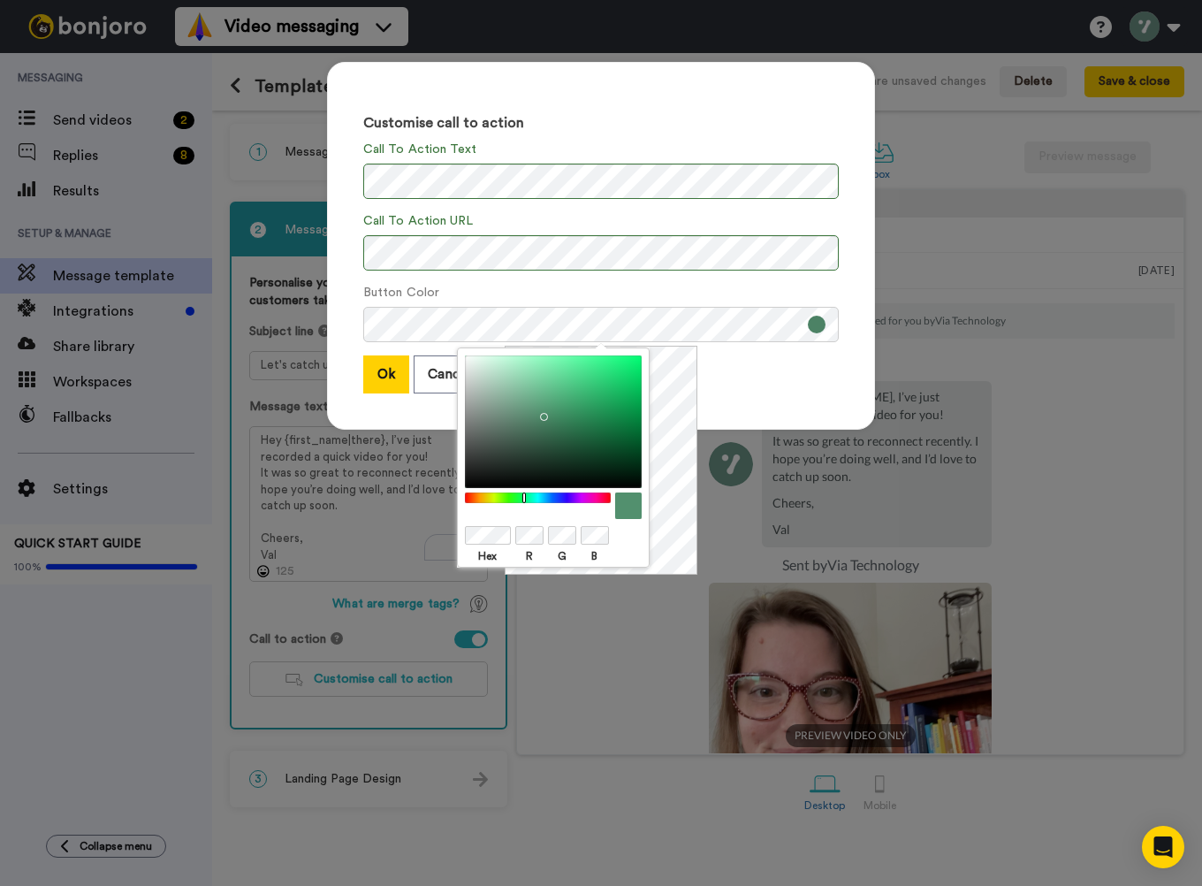
click at [541, 413] on div at bounding box center [553, 421] width 177 height 133
drag, startPoint x: 545, startPoint y: 414, endPoint x: 537, endPoint y: 409, distance: 9.1
click at [537, 409] on div at bounding box center [553, 421] width 177 height 133
click at [533, 405] on div at bounding box center [553, 421] width 177 height 133
click at [724, 374] on div "Ok Cancel" at bounding box center [601, 374] width 476 height 38
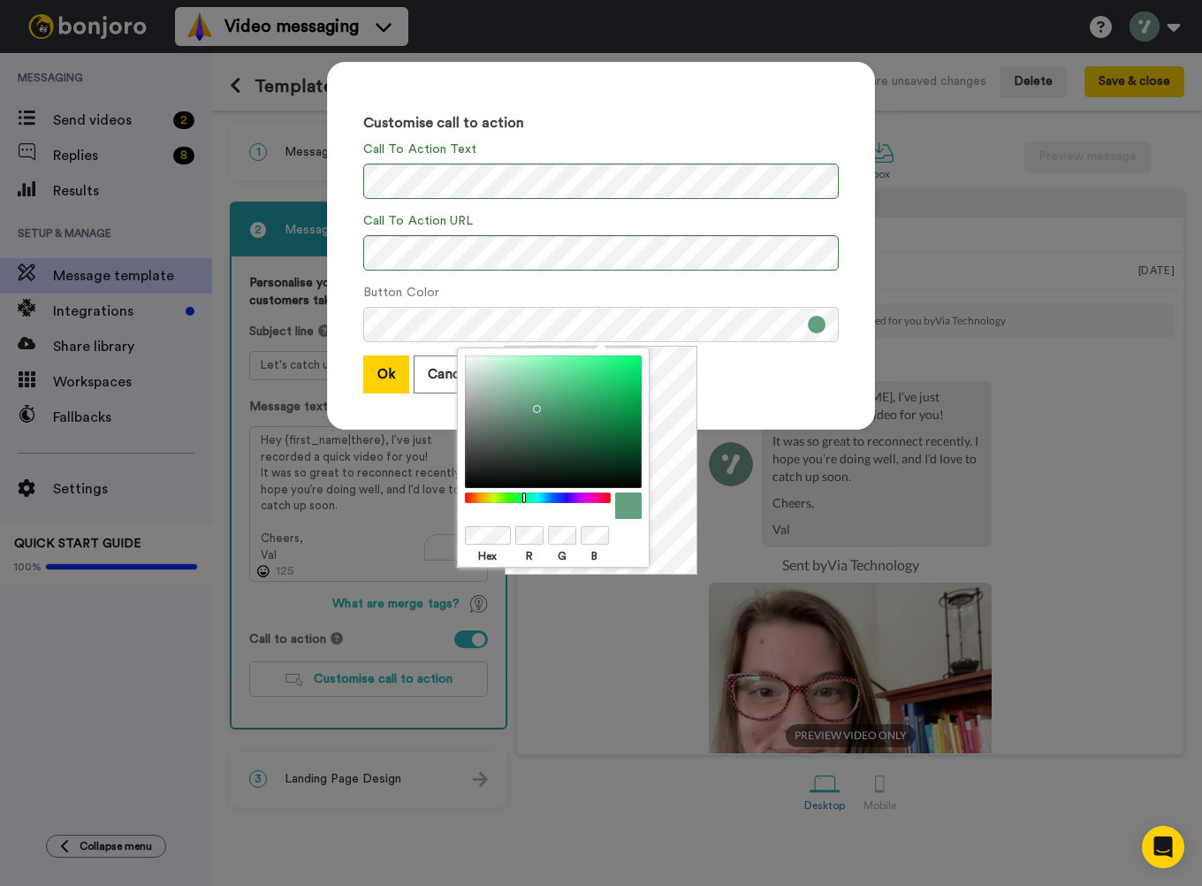
click at [537, 541] on div at bounding box center [553, 535] width 177 height 22
click at [675, 368] on div "Hex R G B" at bounding box center [601, 460] width 193 height 229
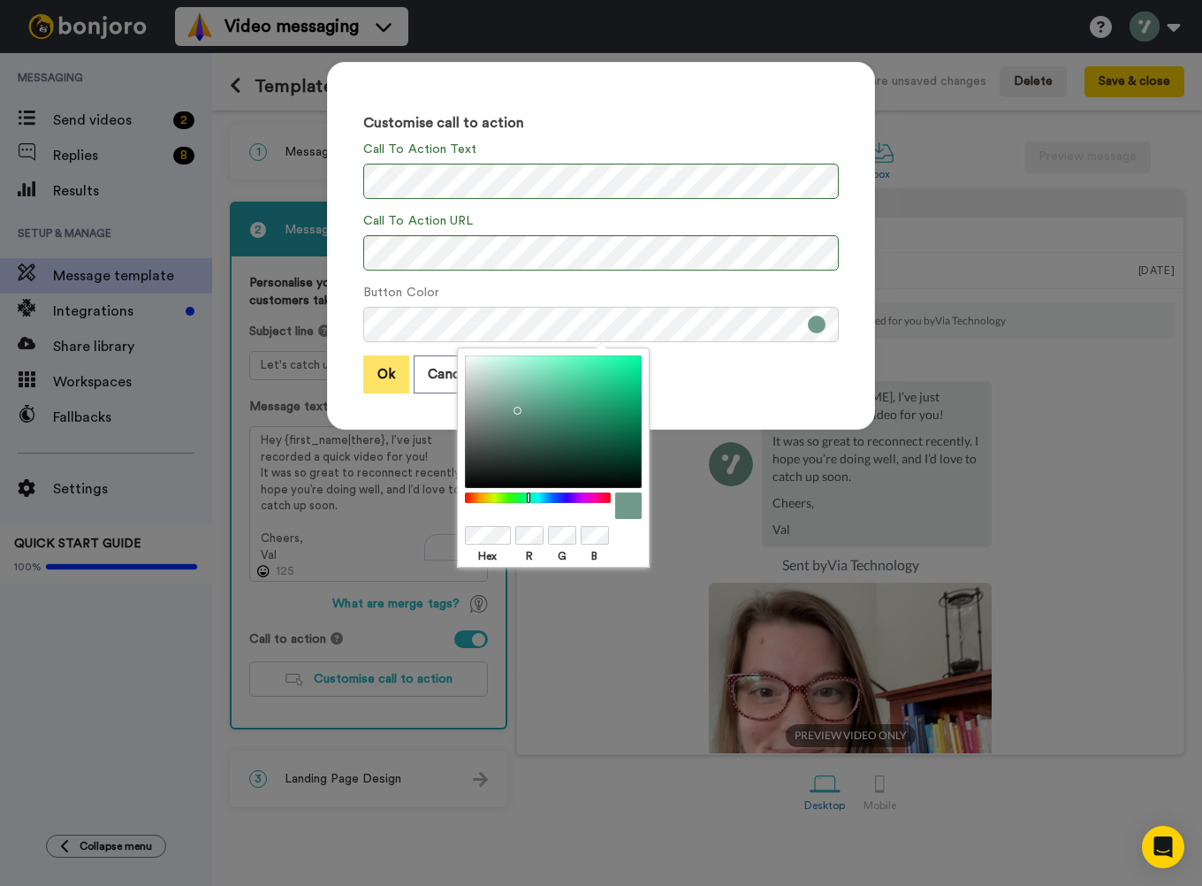
click at [387, 373] on button "Ok" at bounding box center [386, 374] width 46 height 38
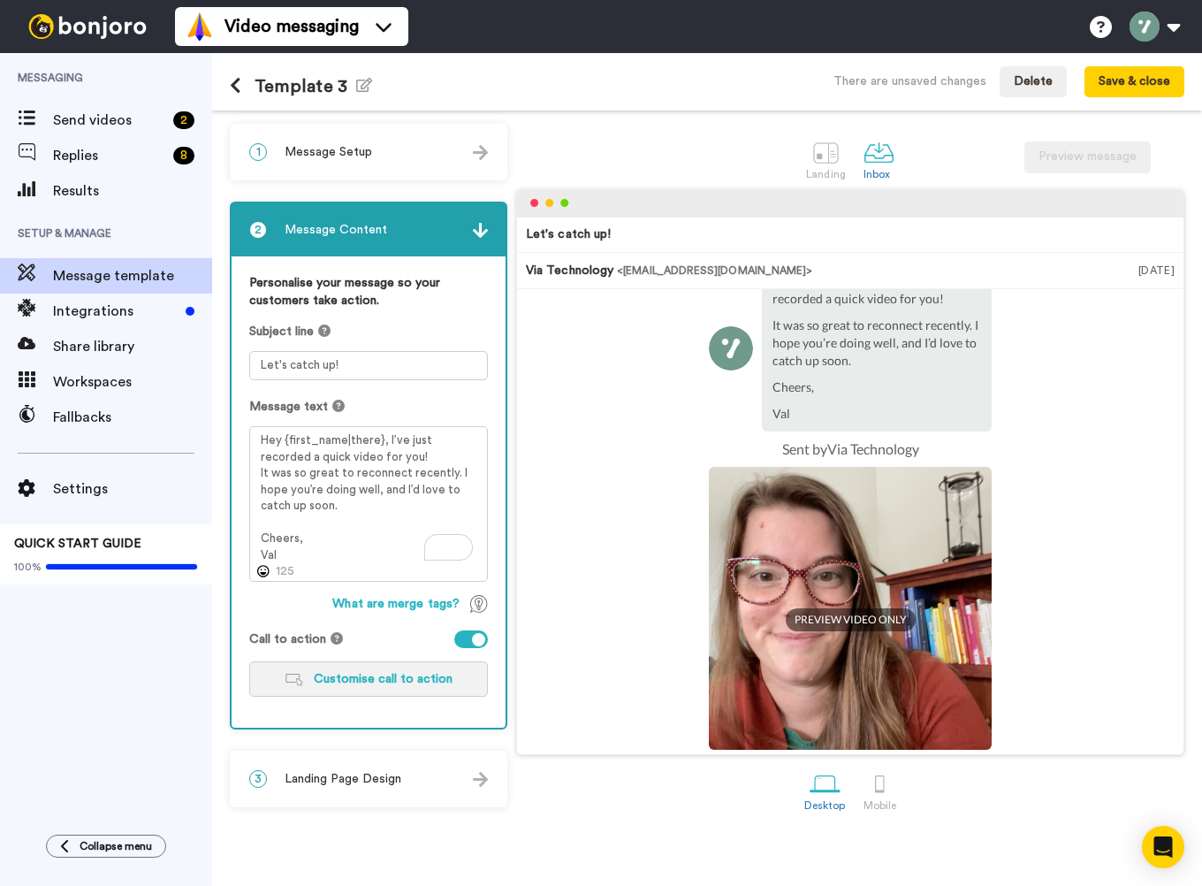
scroll to position [257, 0]
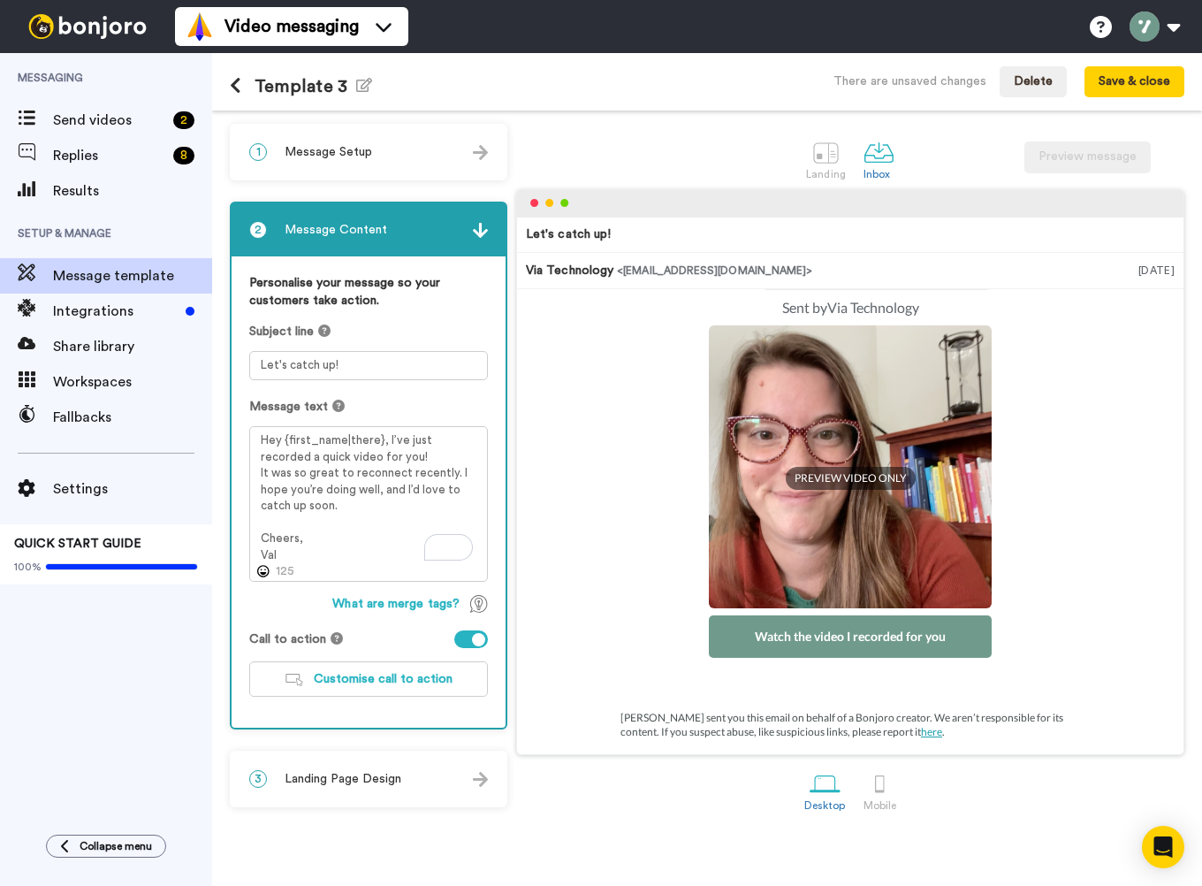
click at [426, 781] on div "3 Landing Page Design" at bounding box center [369, 778] width 274 height 53
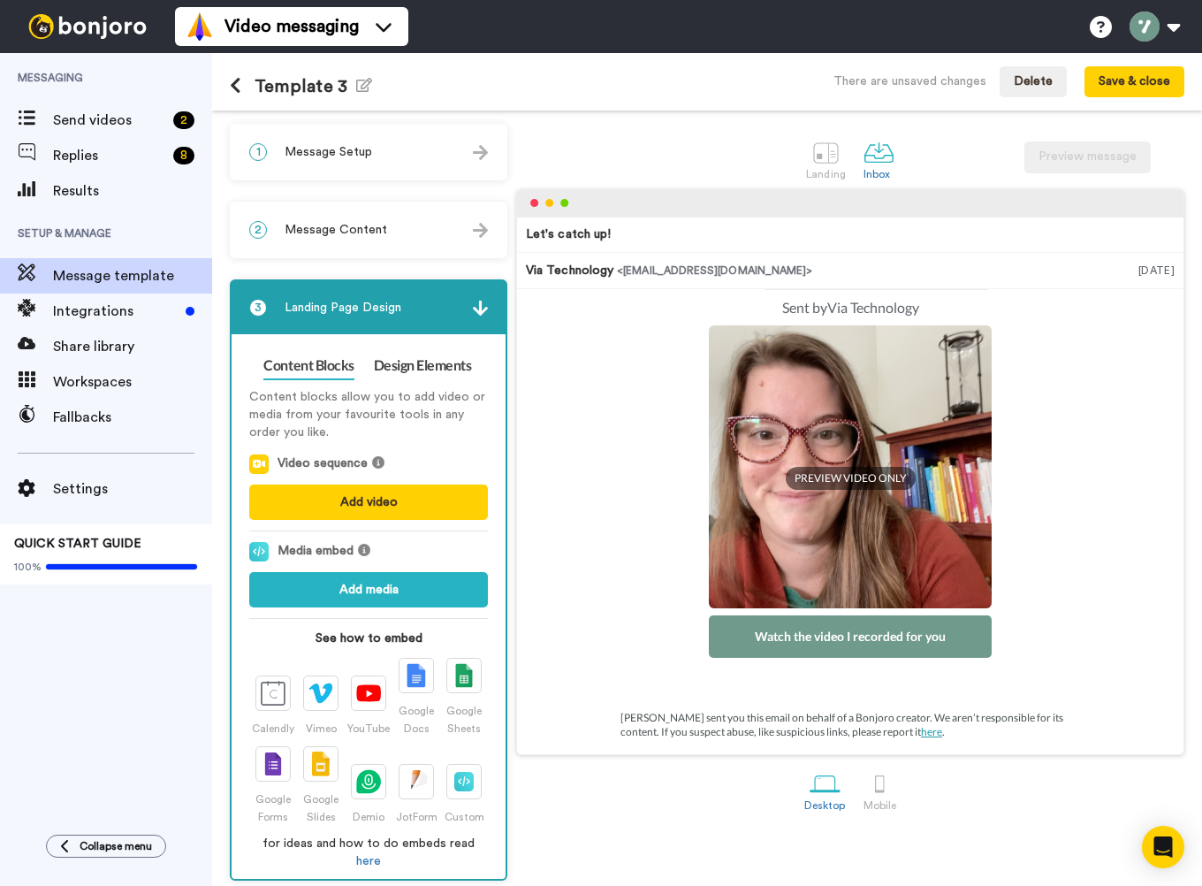
scroll to position [8, 0]
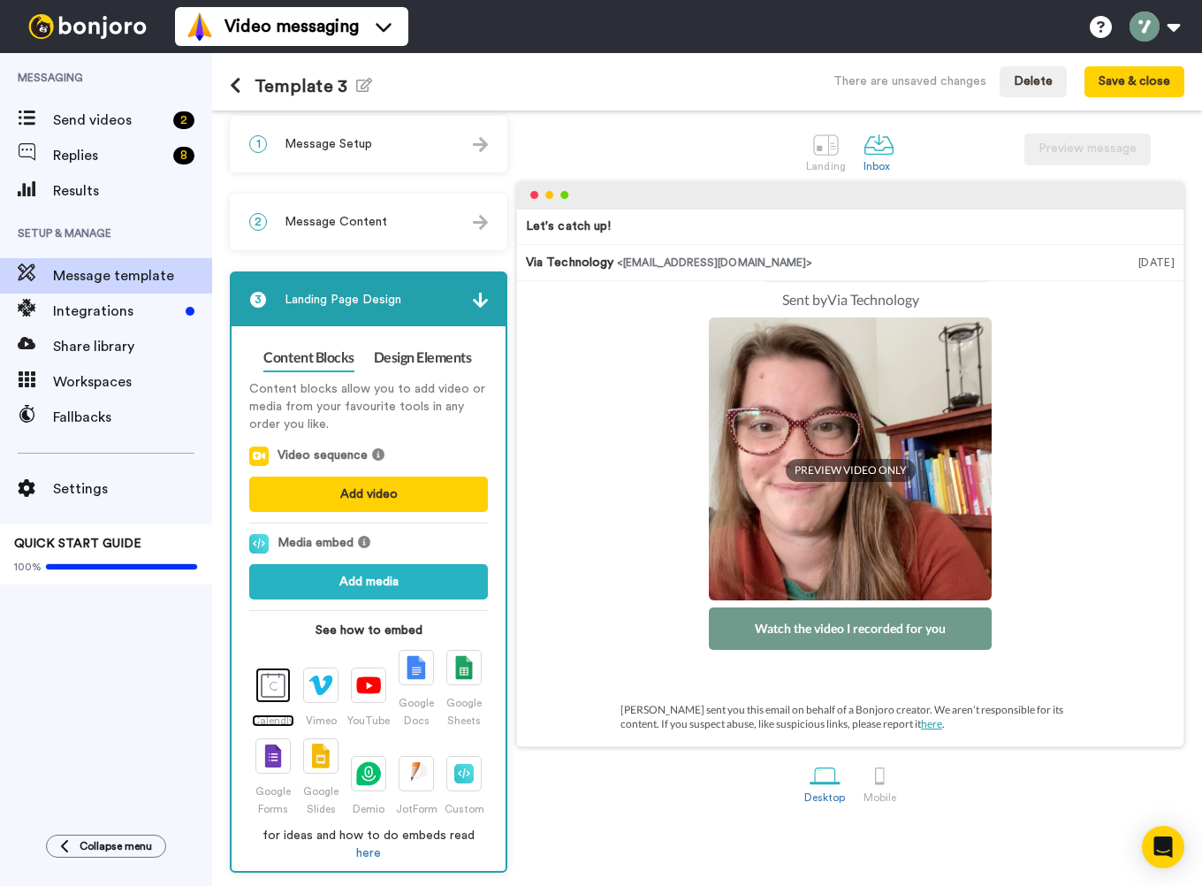
click at [284, 681] on img at bounding box center [273, 685] width 25 height 25
click at [362, 632] on strong "See how to embed" at bounding box center [368, 630] width 239 height 18
click at [338, 588] on button "Add media" at bounding box center [368, 581] width 239 height 35
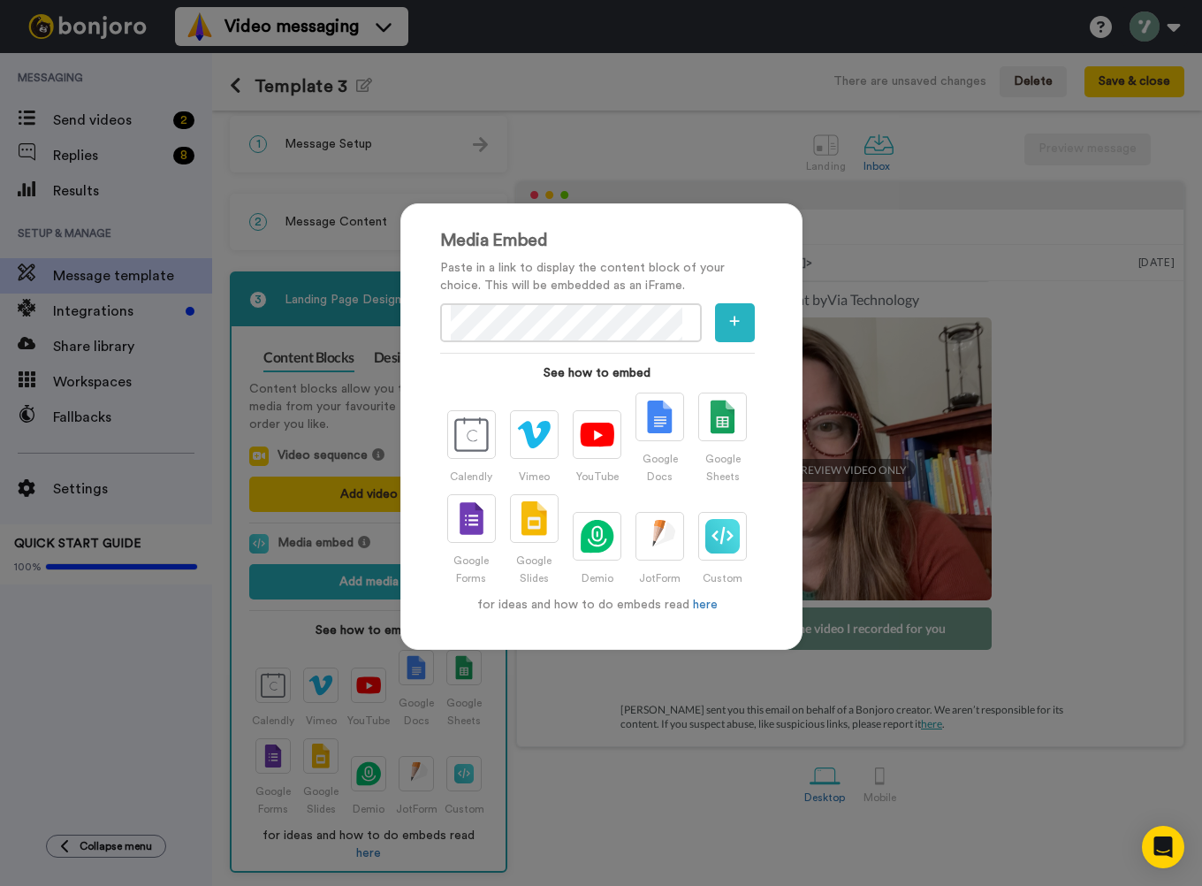
scroll to position [0, 56]
click at [732, 322] on icon "button" at bounding box center [735, 321] width 10 height 10
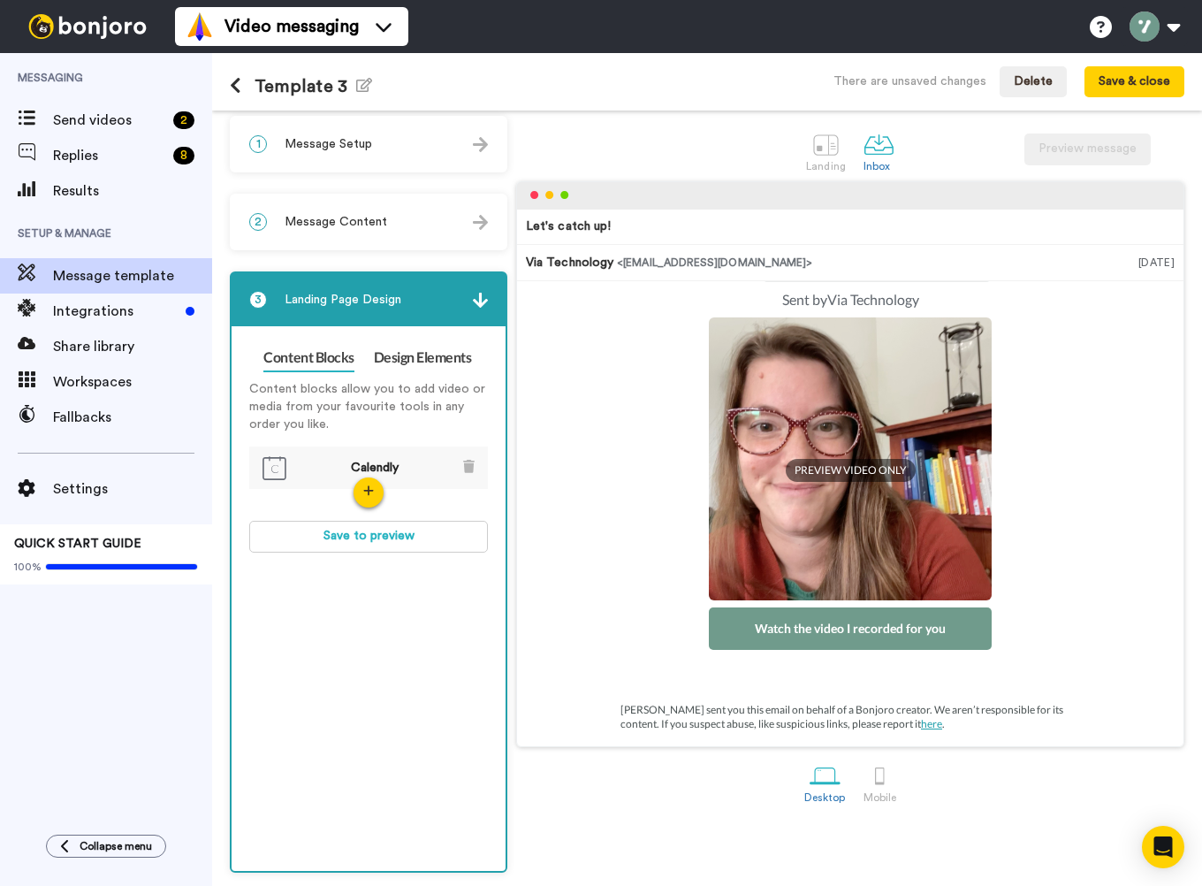
scroll to position [0, 0]
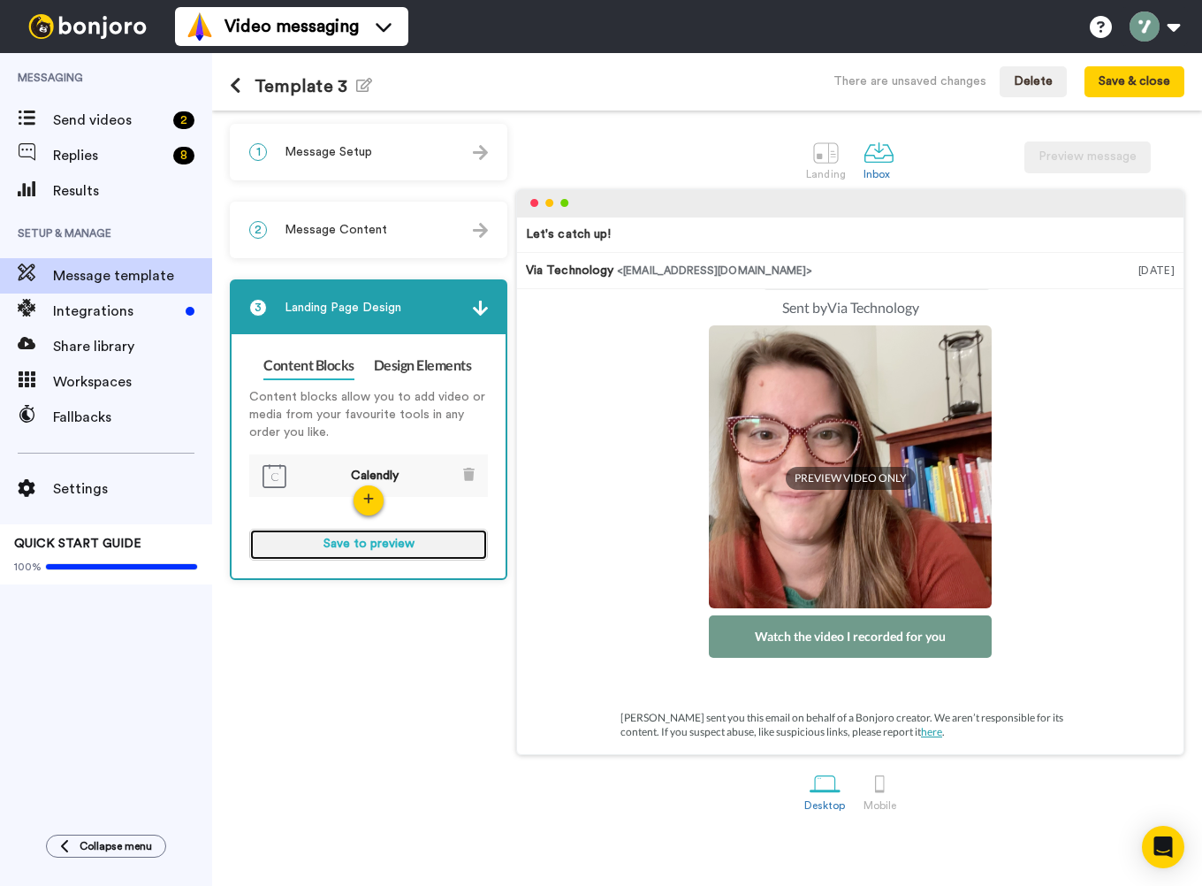
click at [420, 552] on button "Save to preview" at bounding box center [368, 545] width 239 height 32
click at [340, 539] on button "Preview" at bounding box center [368, 545] width 239 height 32
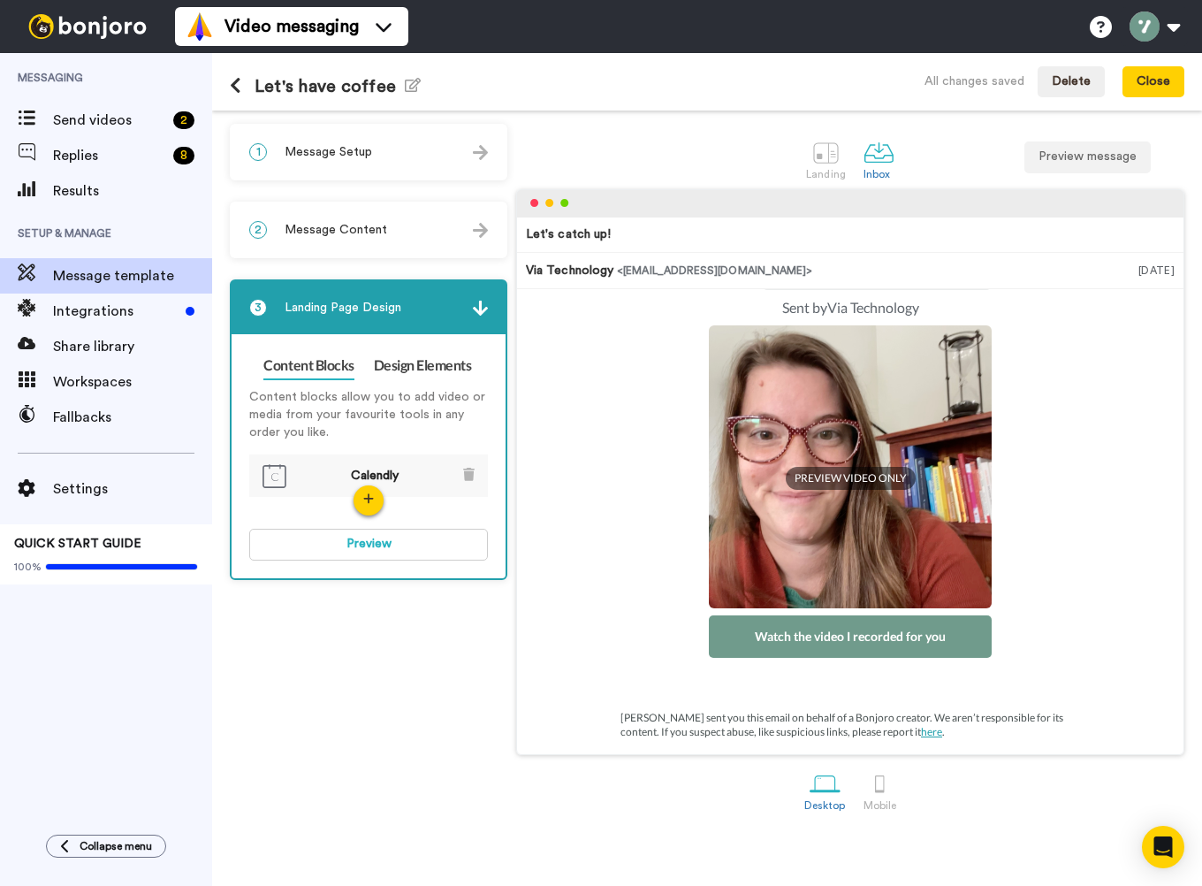
click at [431, 627] on div "1 Message Setup From val@viatechnology.com.au Add your company logo Rosemary@3x…" at bounding box center [373, 498] width 286 height 749
click at [867, 791] on div at bounding box center [879, 783] width 31 height 31
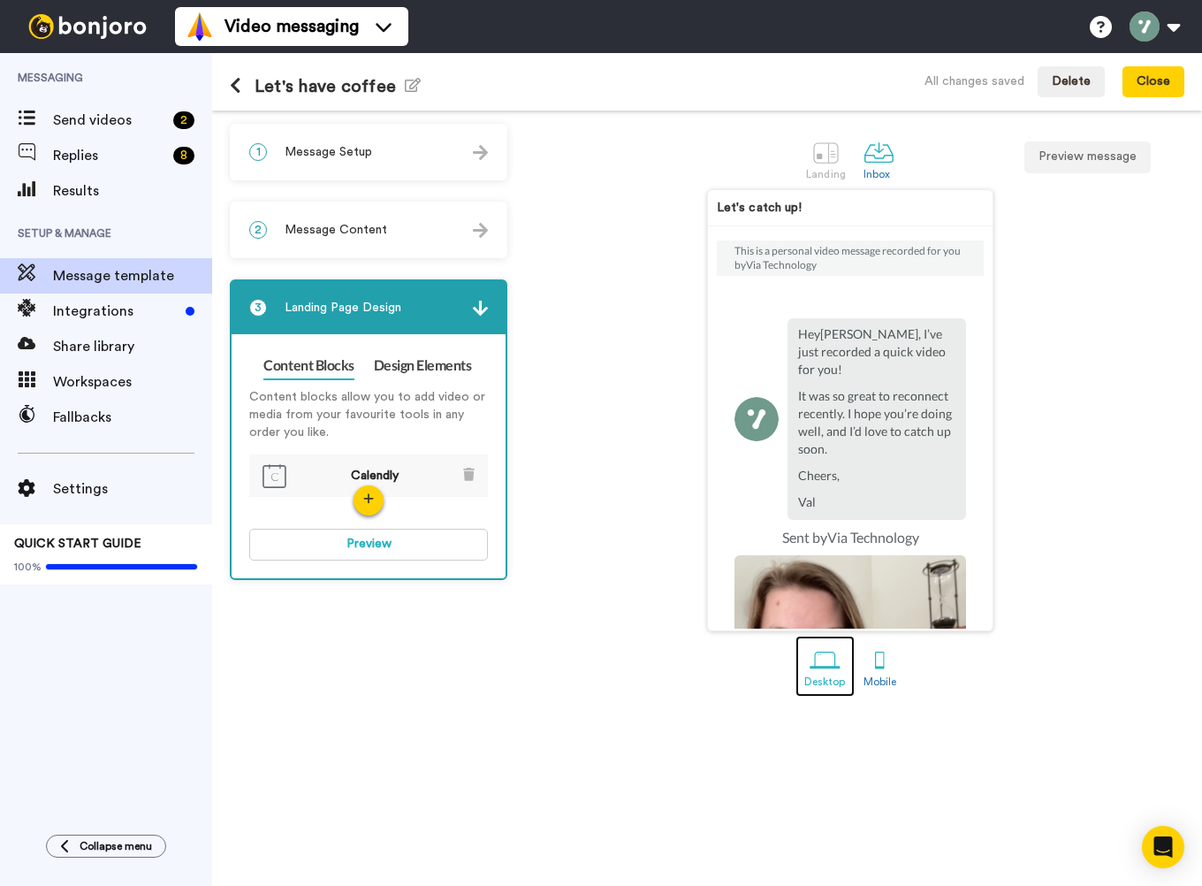
click at [820, 662] on div at bounding box center [825, 659] width 31 height 31
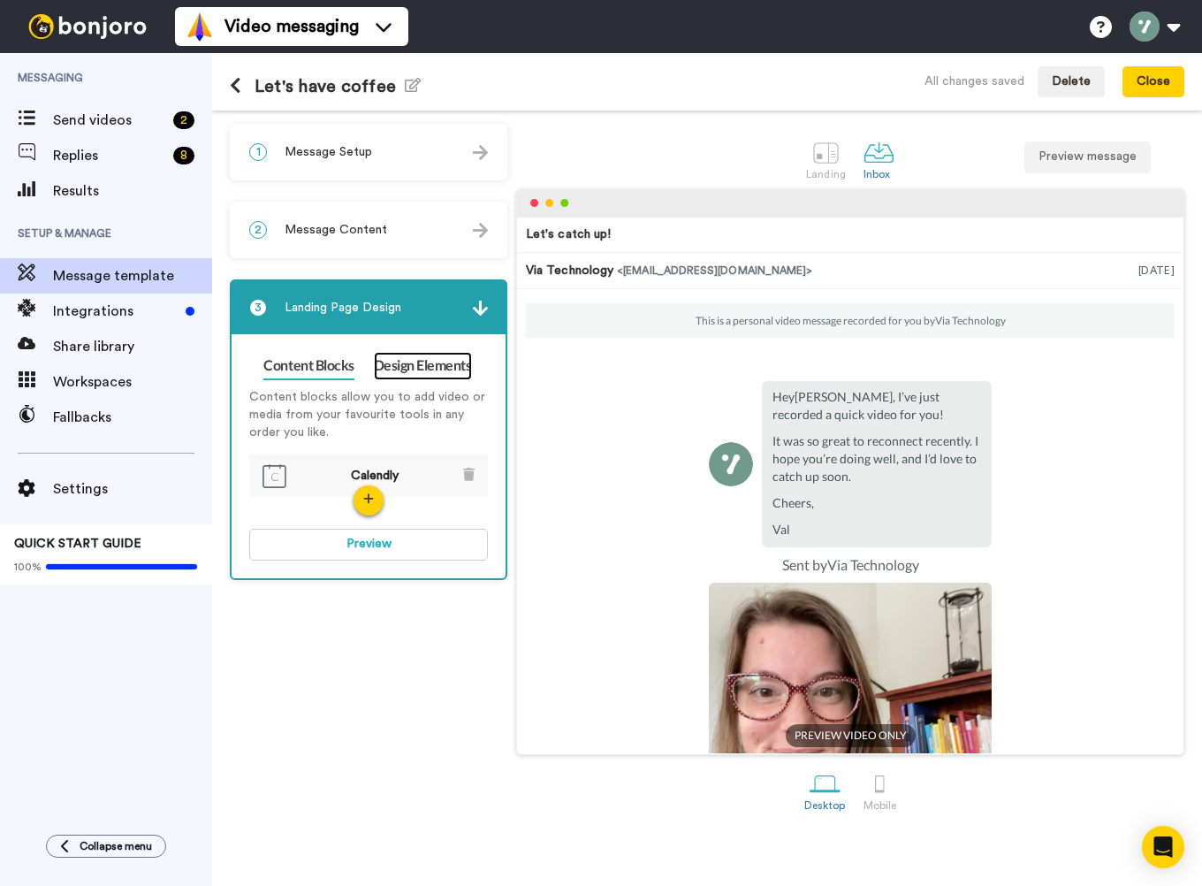
click at [405, 367] on link "Design Elements" at bounding box center [423, 366] width 98 height 28
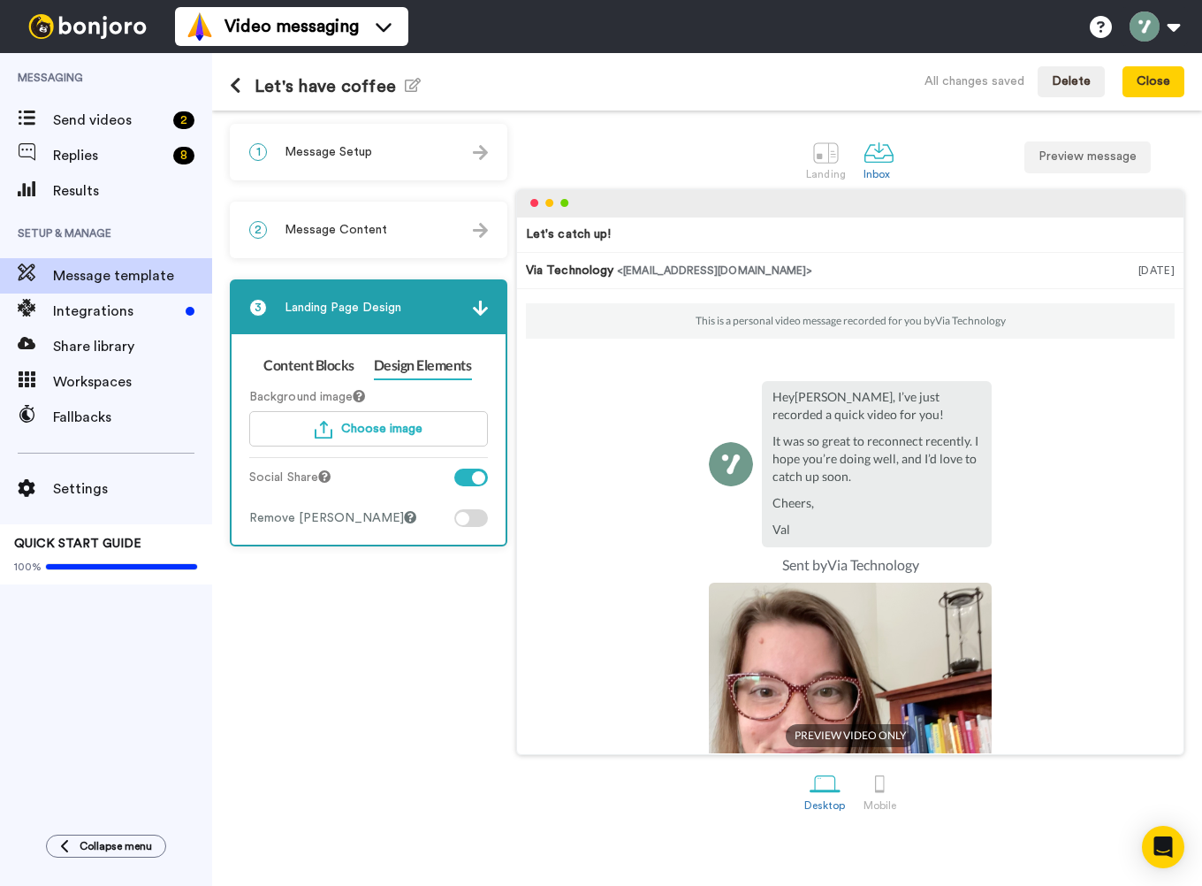
click at [474, 479] on div at bounding box center [478, 477] width 13 height 13
click at [470, 520] on div at bounding box center [471, 518] width 34 height 18
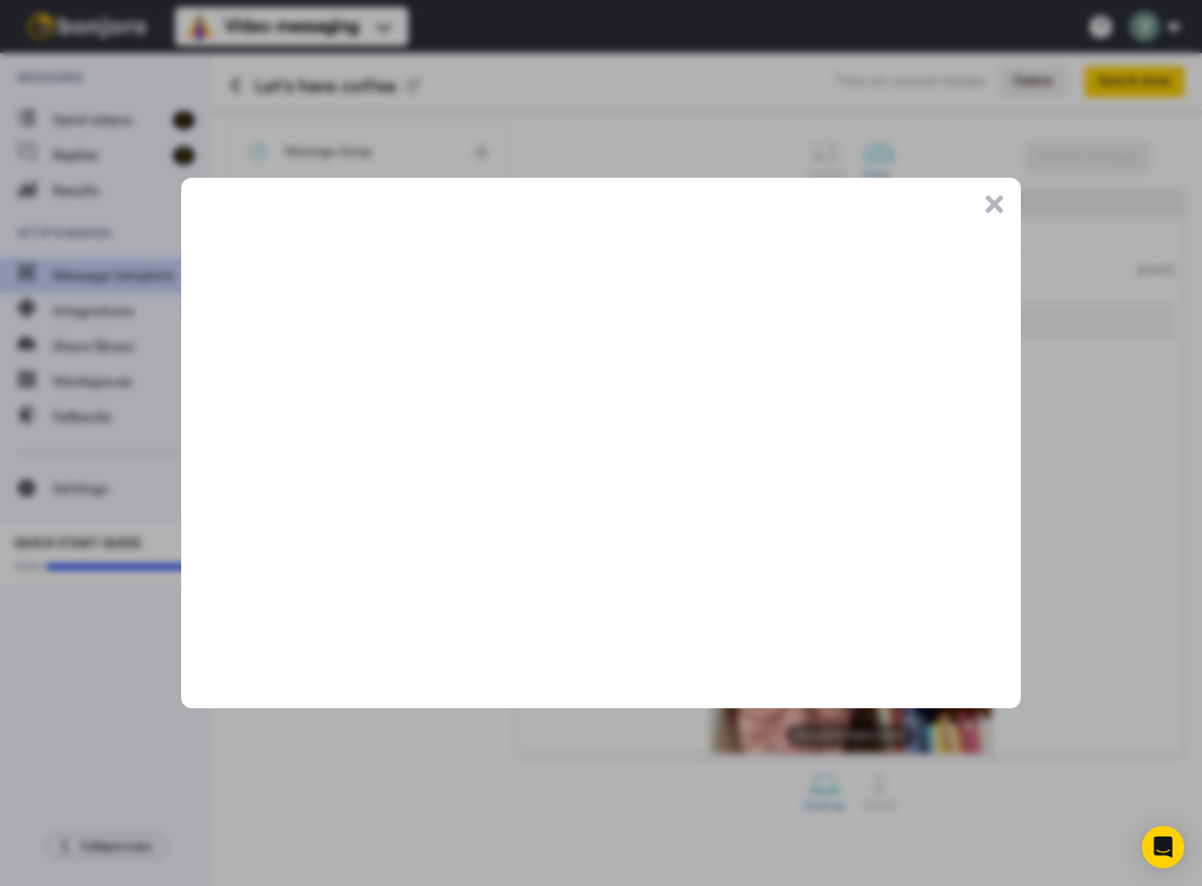
click at [993, 209] on button ".cls-1{stroke-width:0px;}" at bounding box center [995, 204] width 18 height 18
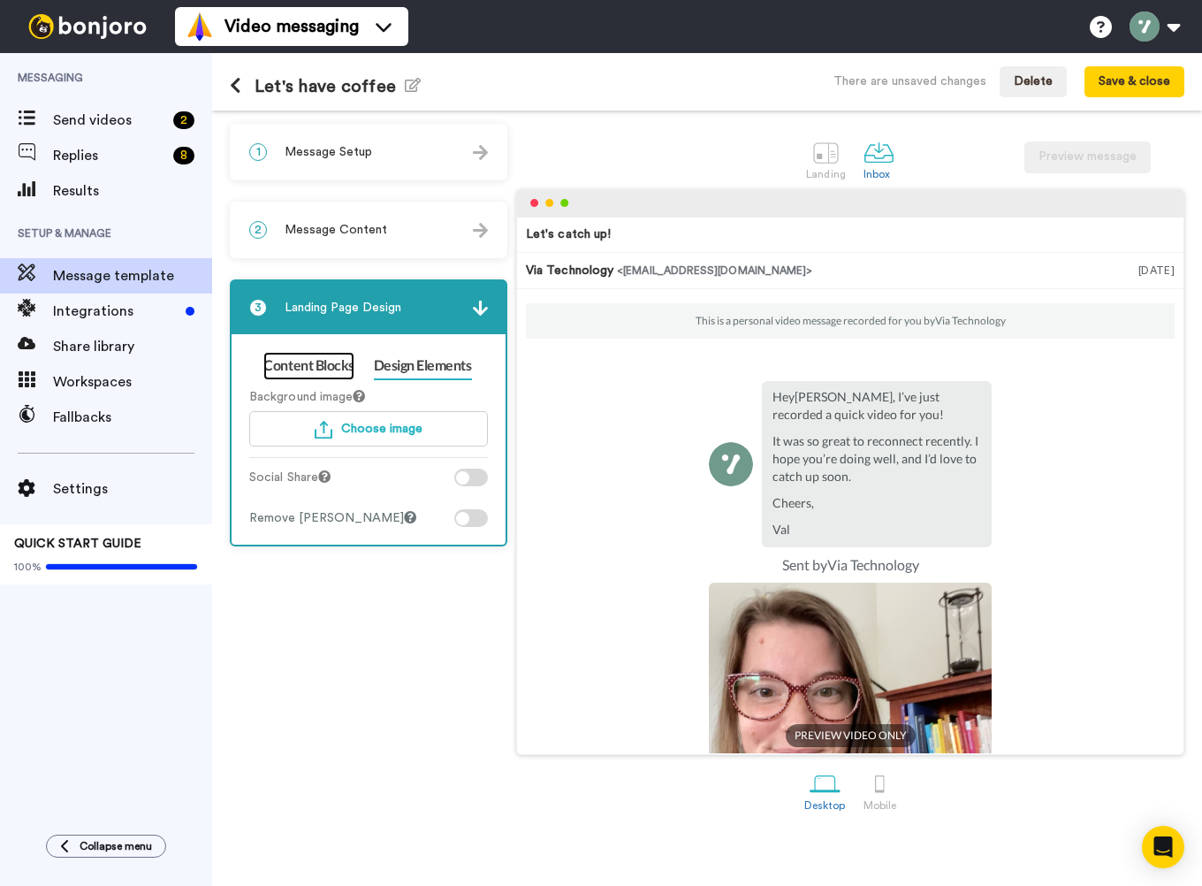
click at [320, 373] on link "Content Blocks" at bounding box center [308, 366] width 90 height 28
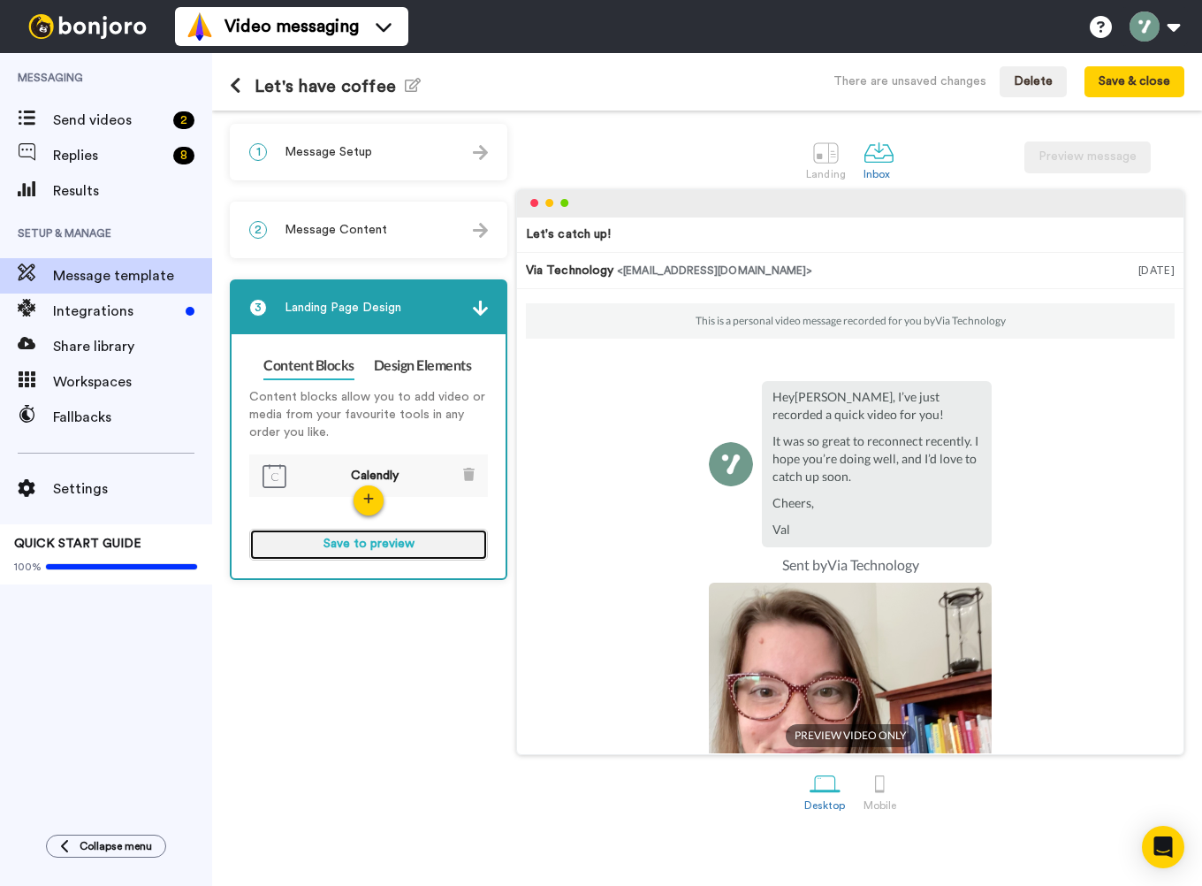
click at [408, 549] on button "Save to preview" at bounding box center [368, 545] width 239 height 32
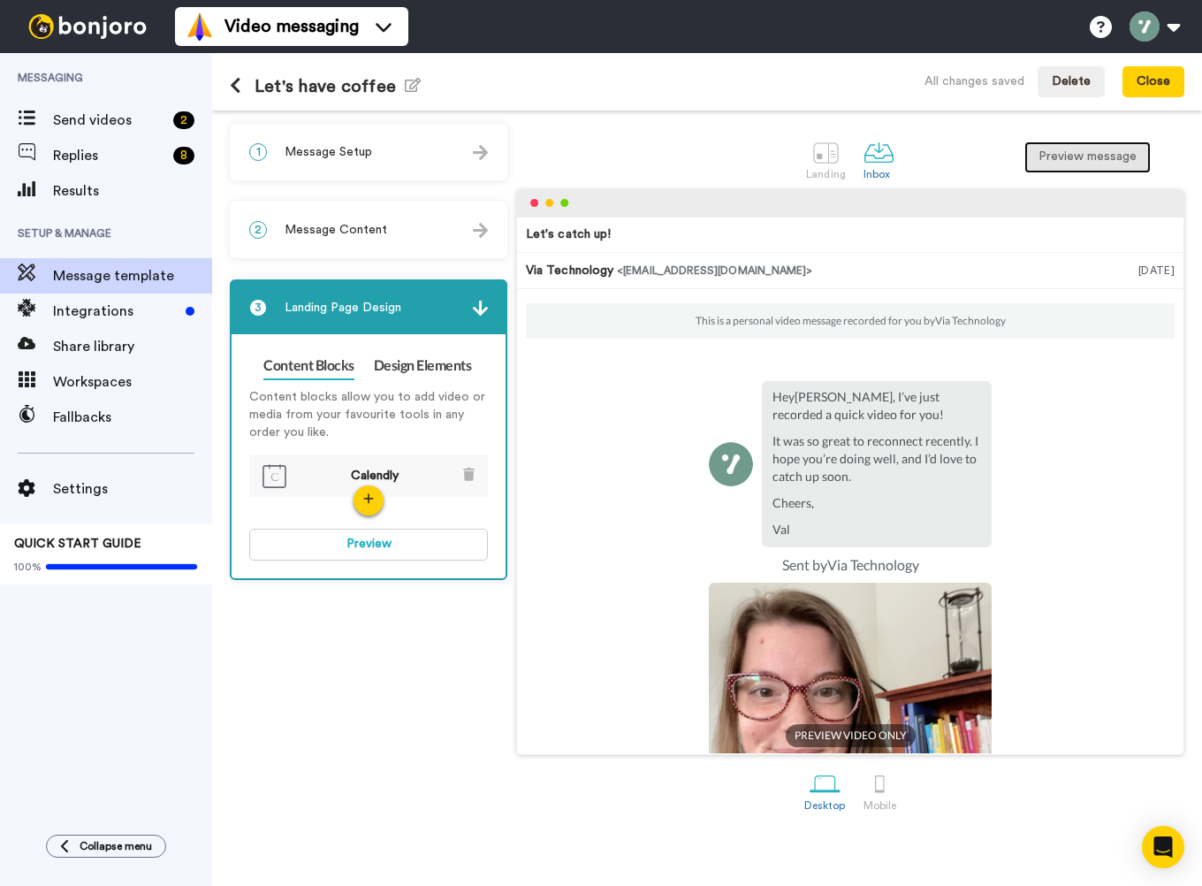
click at [1092, 156] on button "Preview message" at bounding box center [1087, 157] width 126 height 32
click at [837, 159] on div at bounding box center [826, 152] width 31 height 31
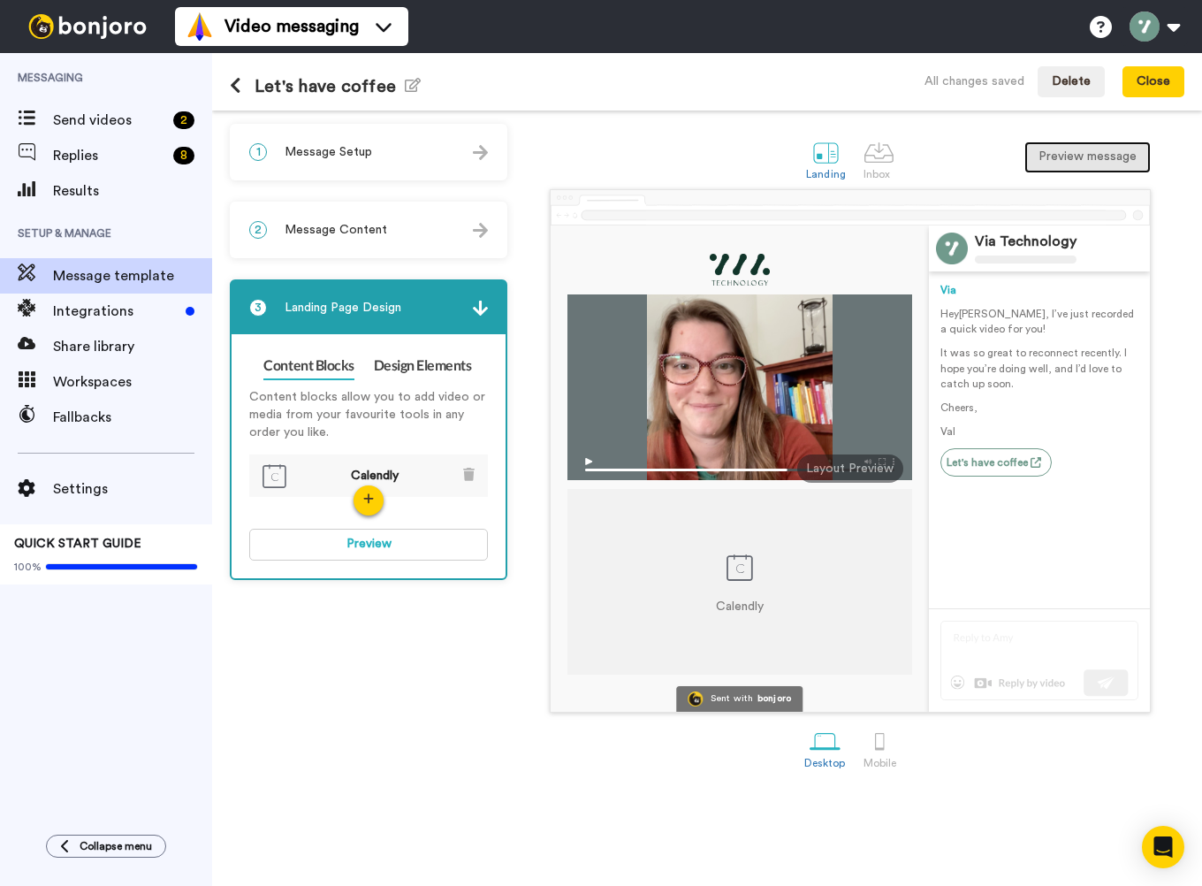
click at [1054, 154] on button "Preview message" at bounding box center [1087, 157] width 126 height 32
click at [989, 82] on div "All changes saved" at bounding box center [975, 81] width 100 height 18
click at [1158, 78] on button "Close" at bounding box center [1154, 82] width 62 height 32
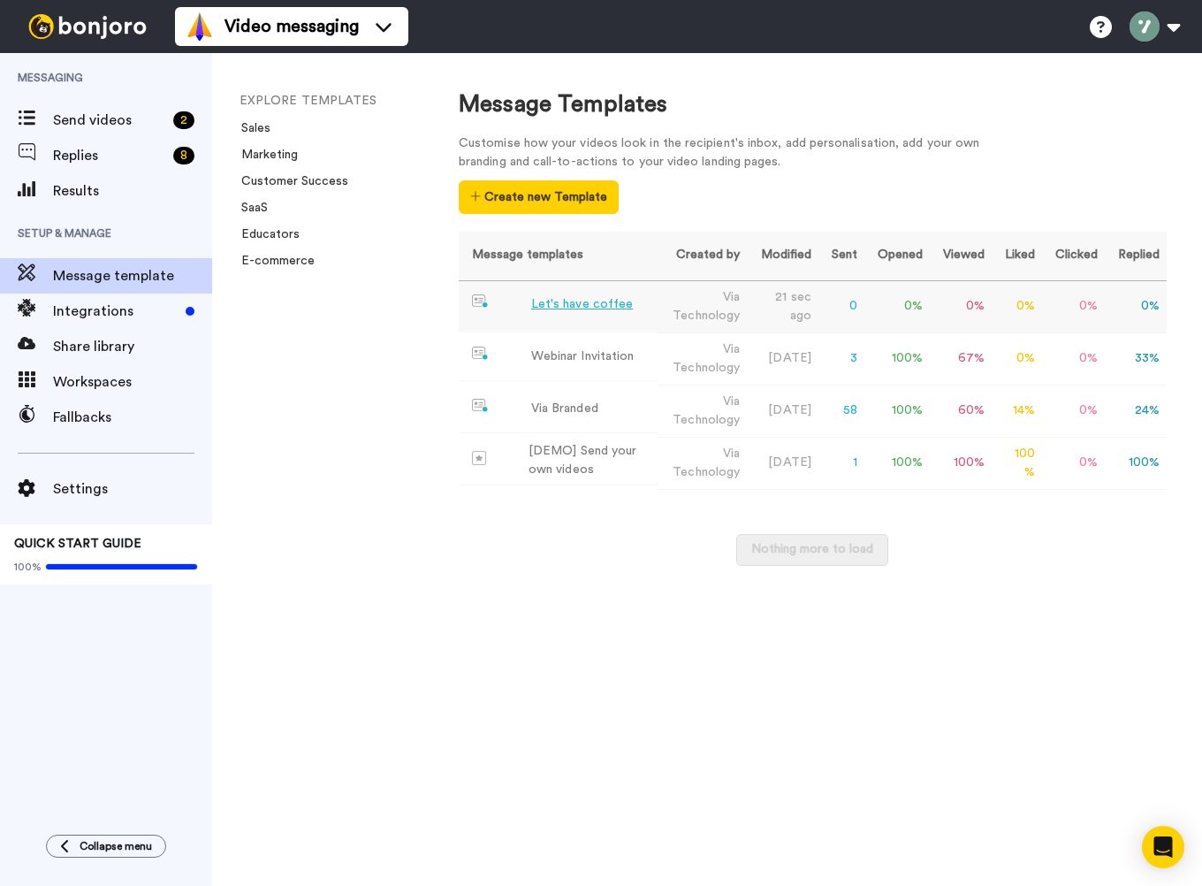
click at [569, 310] on div "Let's have coffee" at bounding box center [582, 304] width 102 height 19
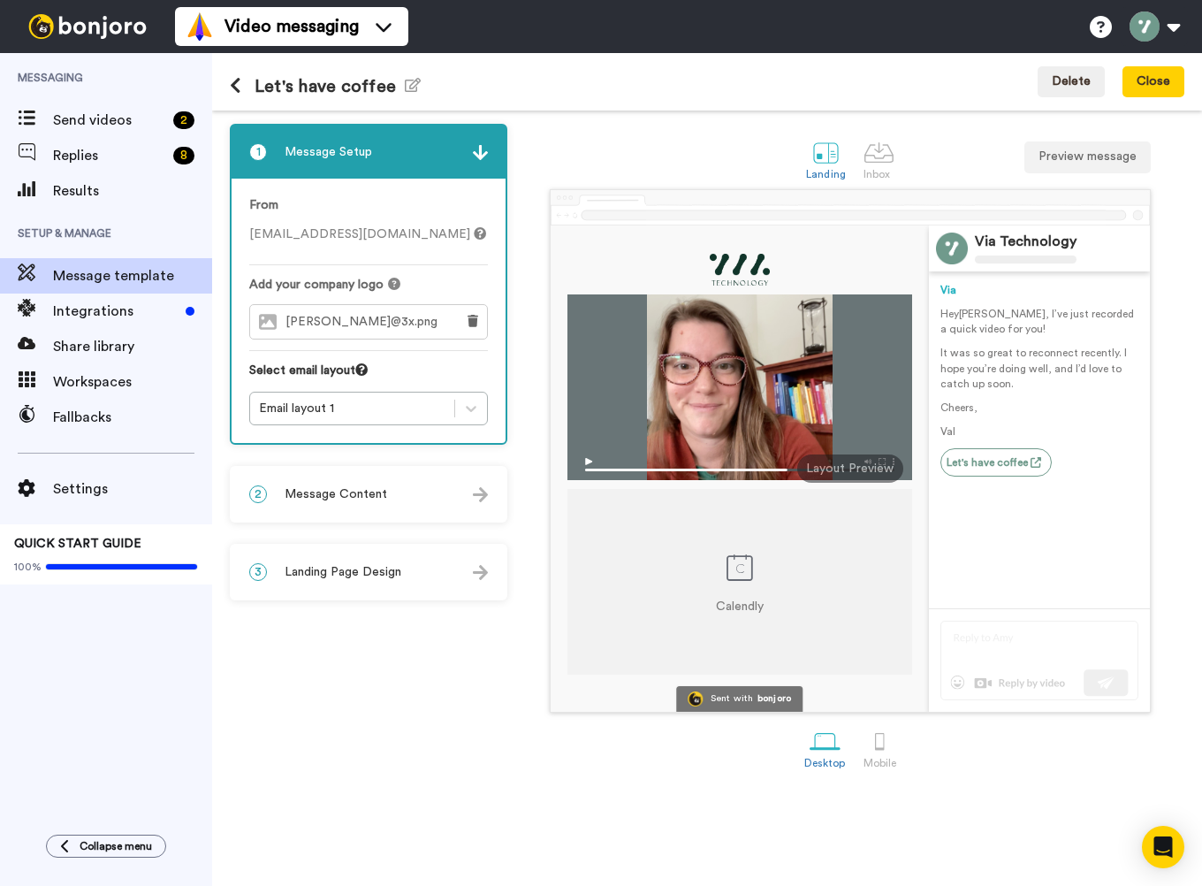
click at [397, 483] on div "2 Message Content" at bounding box center [369, 494] width 274 height 53
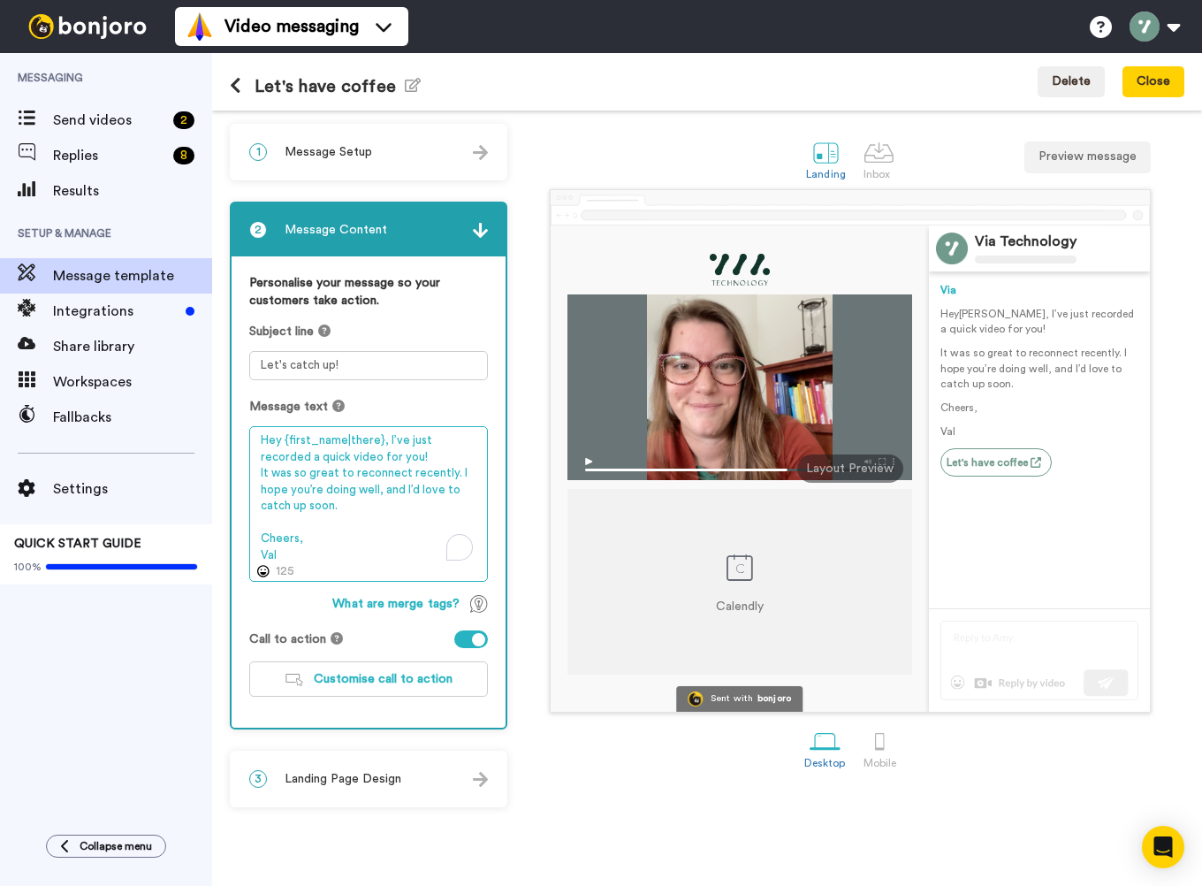
click at [299, 476] on textarea "Hey {first_name|there}, I’ve just recorded a quick video for you! It was so gre…" at bounding box center [368, 504] width 239 height 156
type textarea "Hey {first_name|there}, I’ve just recorded a quick video for you! It was great …"
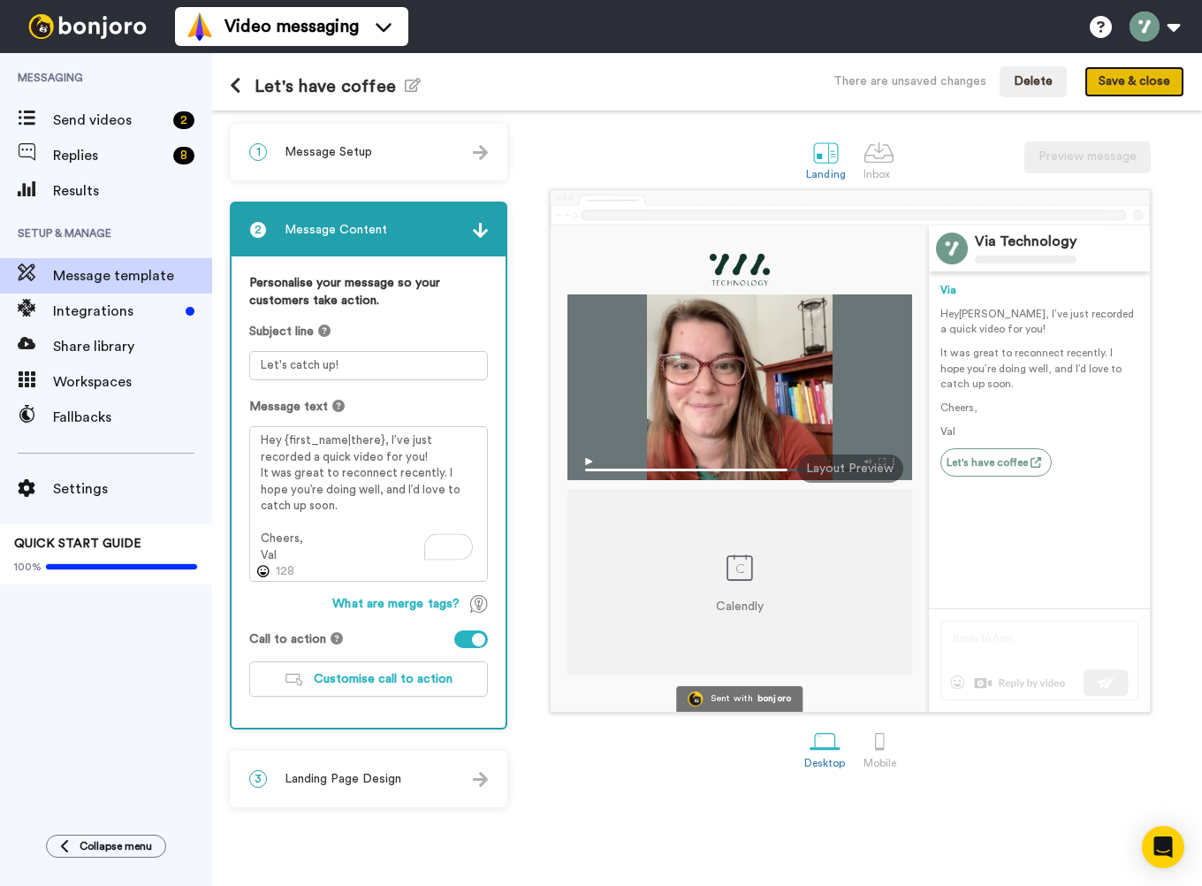
click at [1140, 87] on button "Save & close" at bounding box center [1135, 82] width 100 height 32
